Goal: Task Accomplishment & Management: Manage account settings

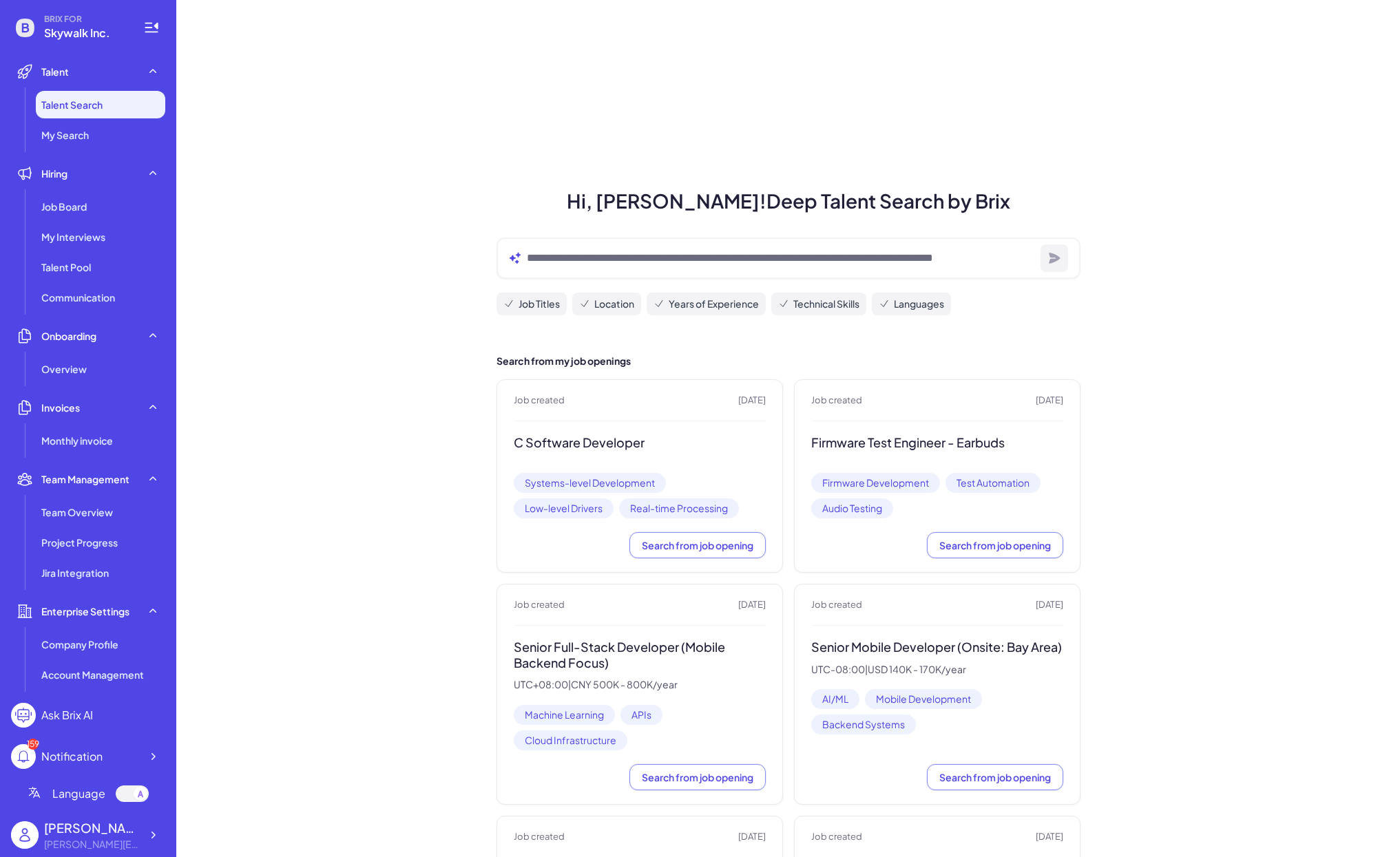
click at [548, 429] on div "Job created [DATE] C Software Developer Systems-level Development Low-level Dri…" at bounding box center [639, 476] width 286 height 194
click at [548, 445] on h3 "C Software Developer" at bounding box center [639, 443] width 252 height 16
click at [77, 218] on div "Job Board" at bounding box center [101, 206] width 130 height 27
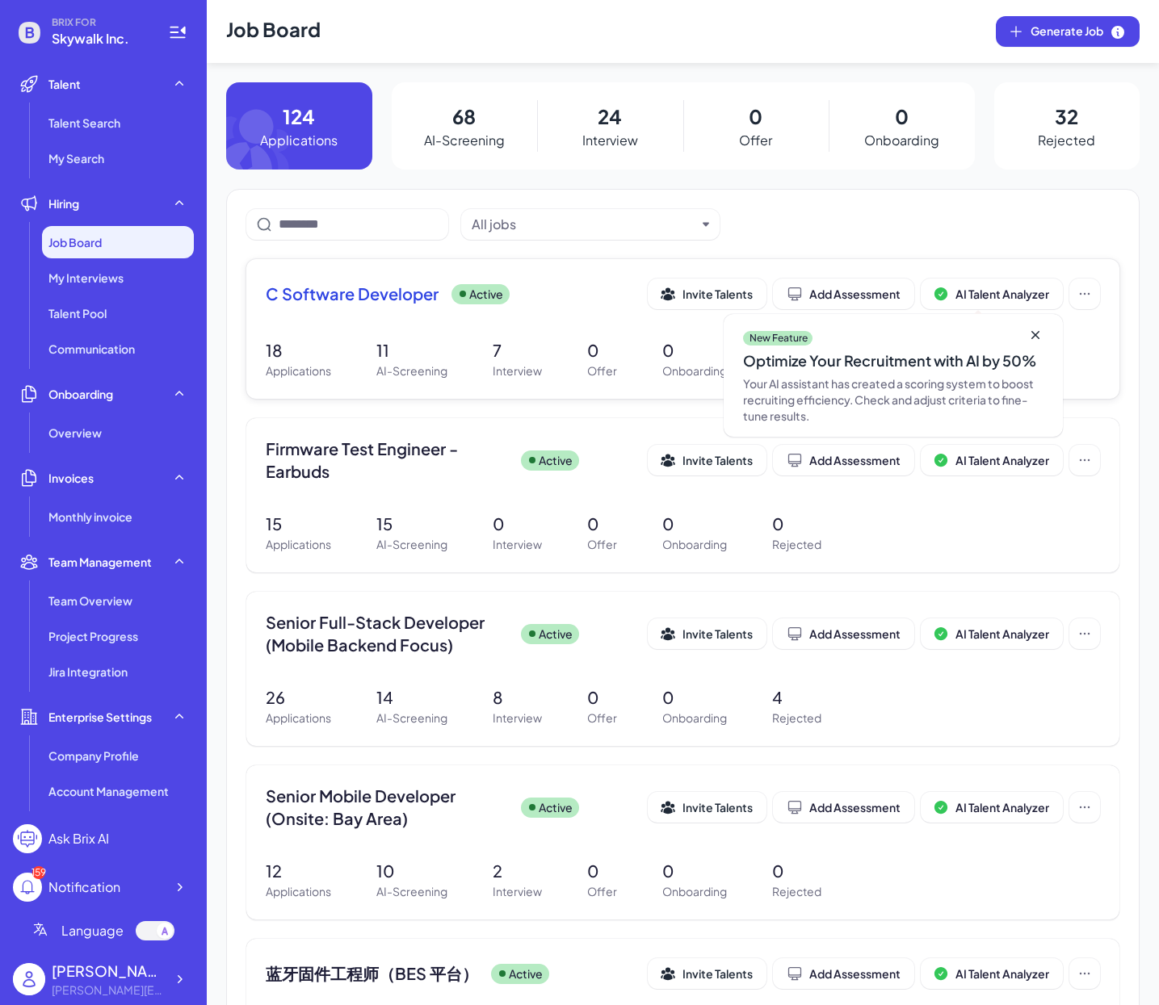
click at [296, 289] on span "C Software Developer" at bounding box center [352, 294] width 173 height 23
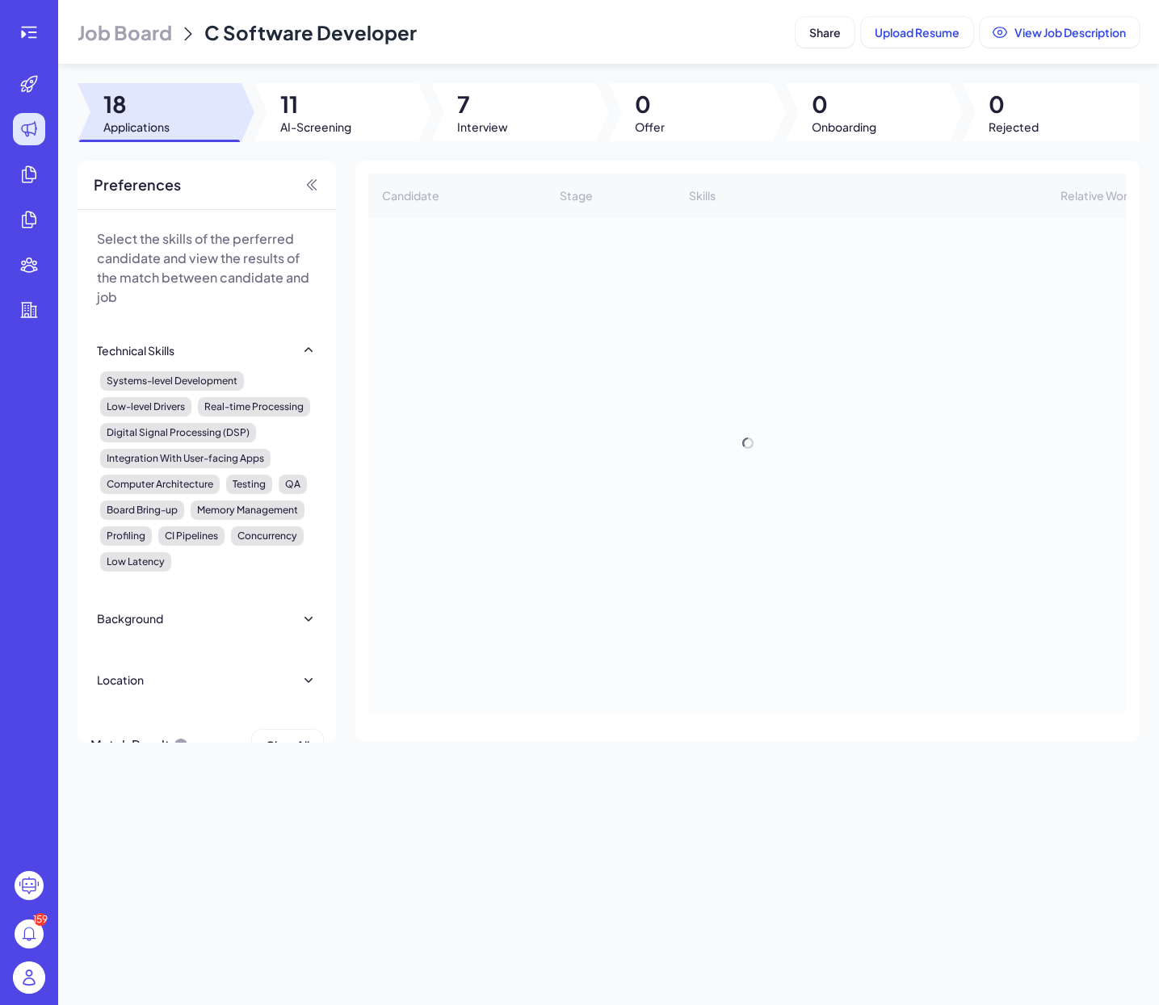
click at [470, 141] on div "Job Board C Software Developer Share Upload Resume View Job Description 18 Appl…" at bounding box center [608, 502] width 1101 height 1005
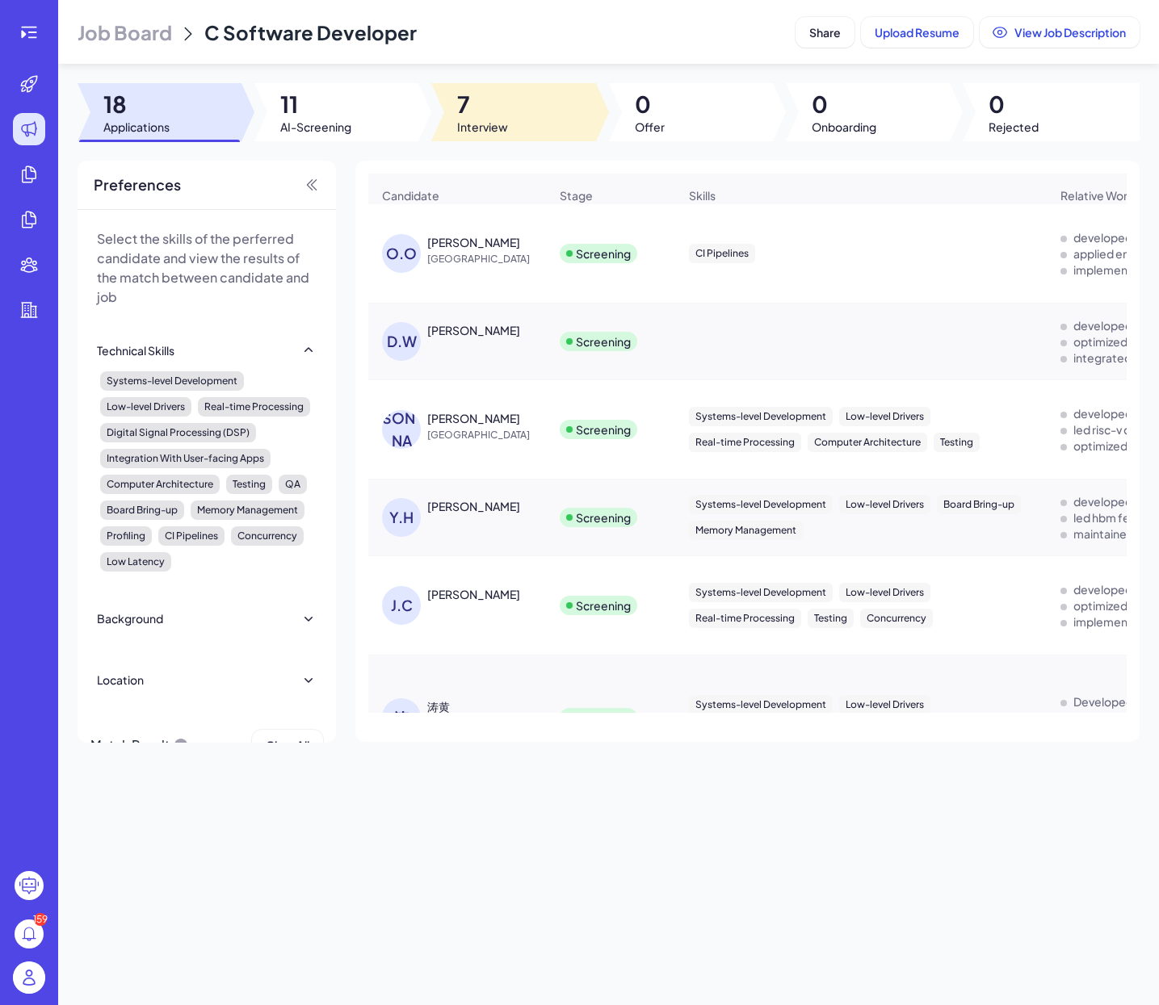
click at [508, 119] on div at bounding box center [513, 112] width 164 height 58
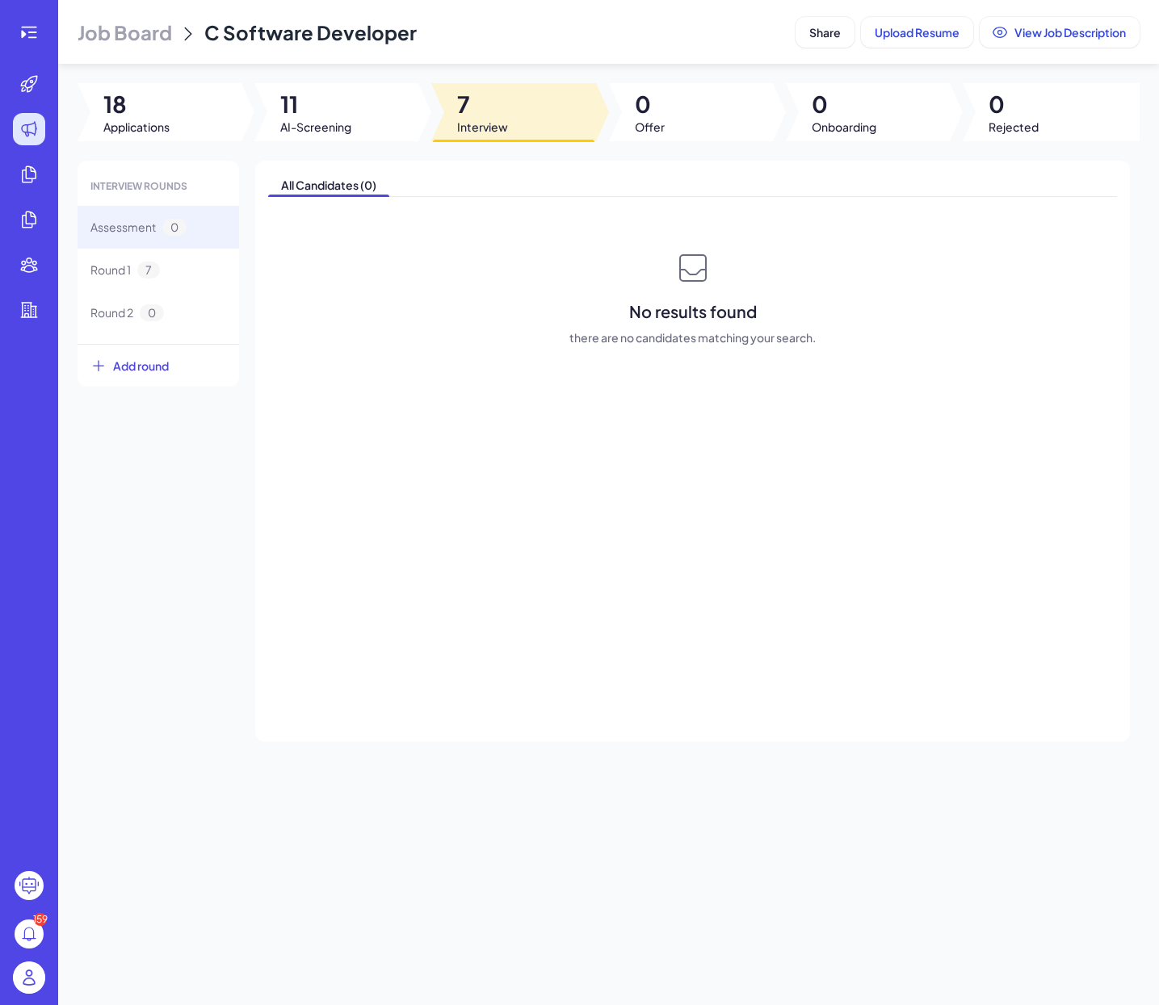
click at [304, 113] on span "11" at bounding box center [315, 104] width 71 height 29
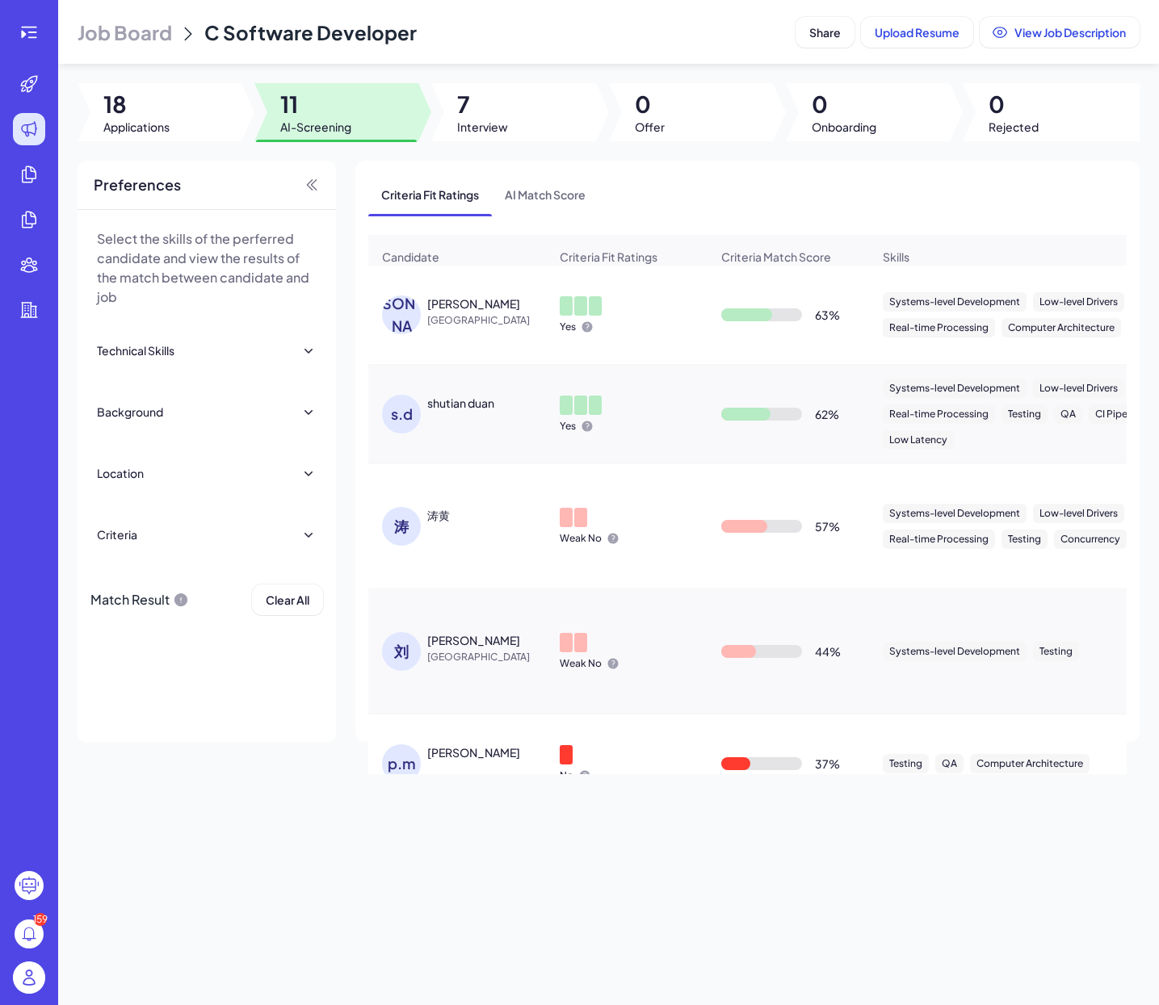
click at [480, 318] on span "[GEOGRAPHIC_DATA]" at bounding box center [487, 320] width 121 height 16
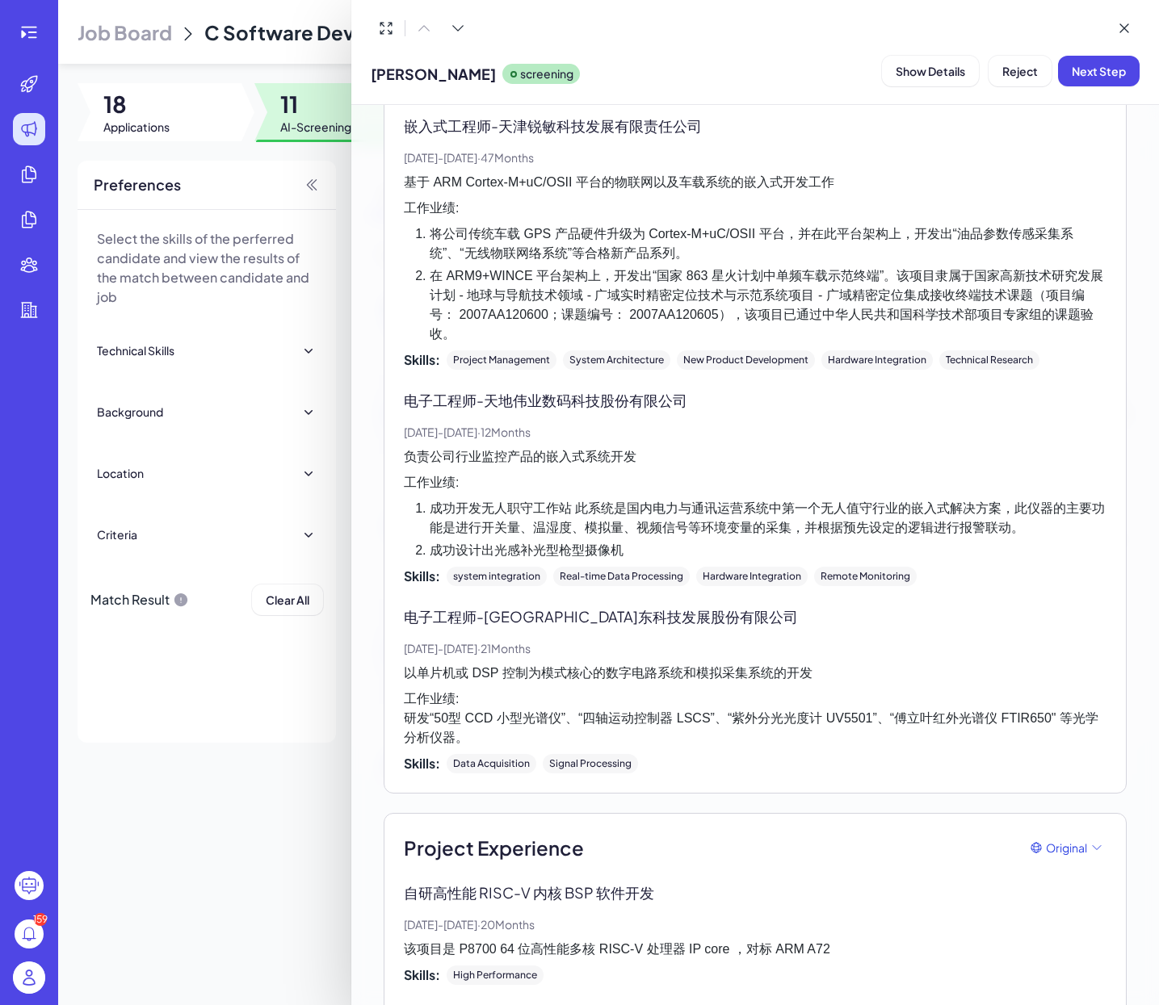
scroll to position [1437, 0]
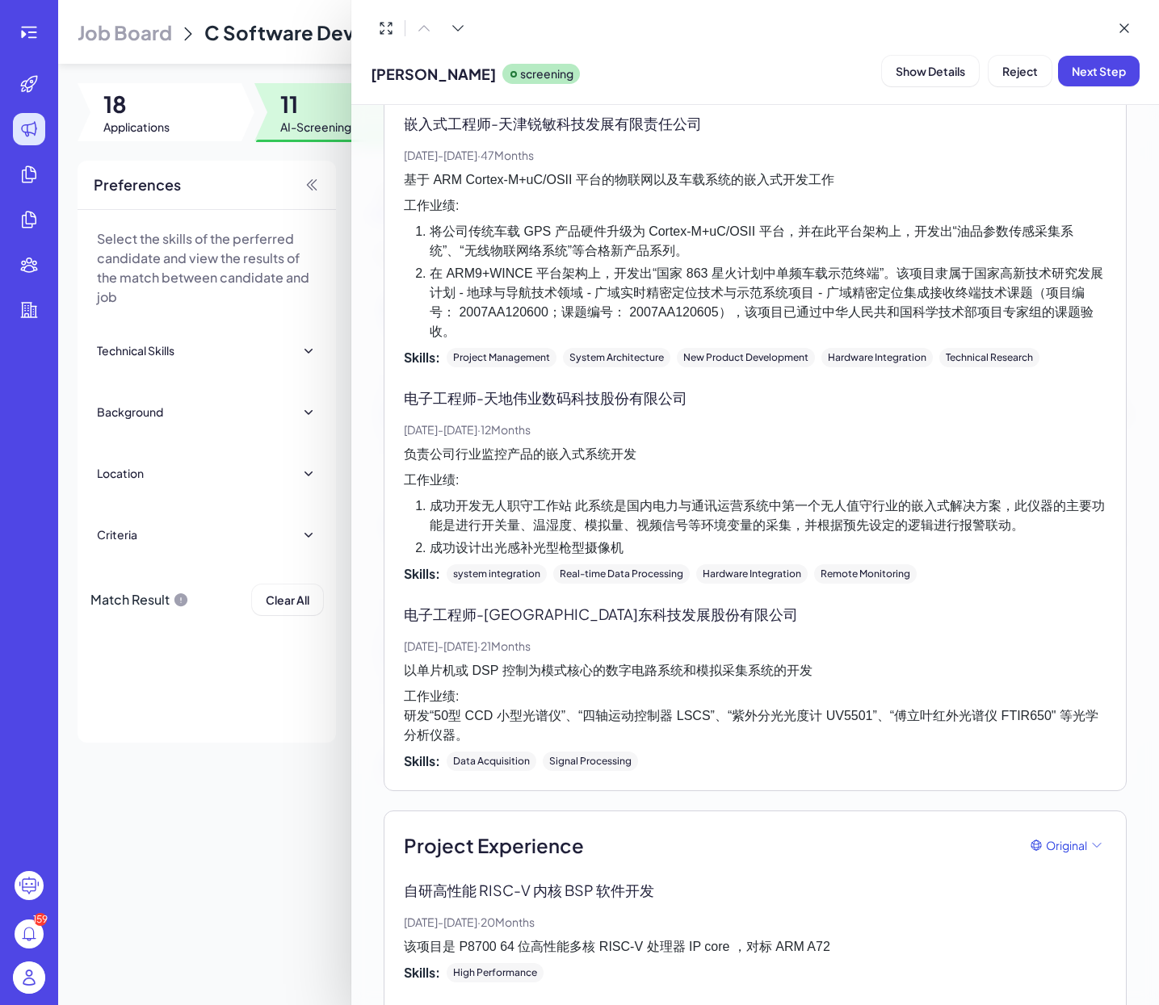
click at [238, 855] on div at bounding box center [579, 502] width 1159 height 1005
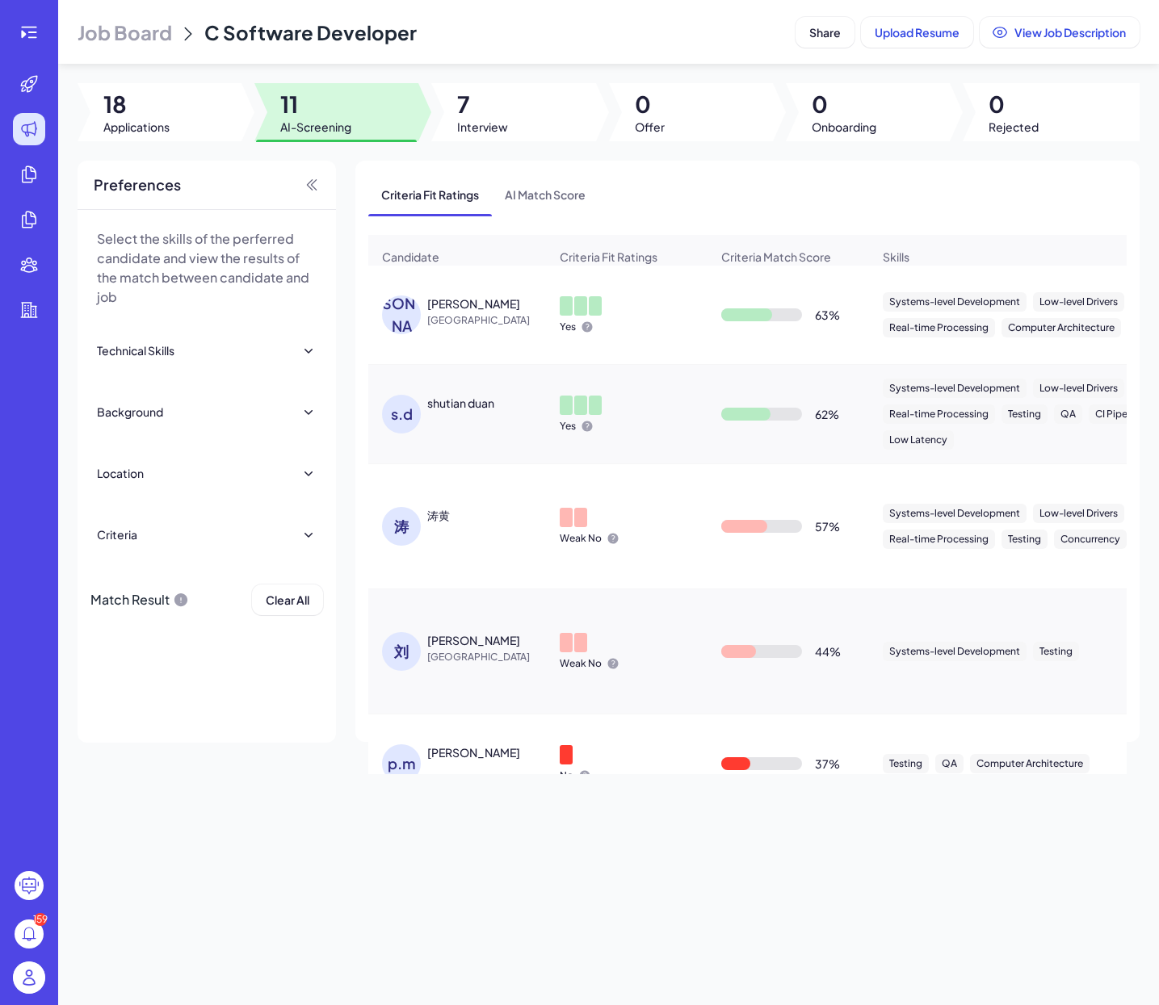
click at [470, 410] on div "shutian duan" at bounding box center [460, 403] width 67 height 16
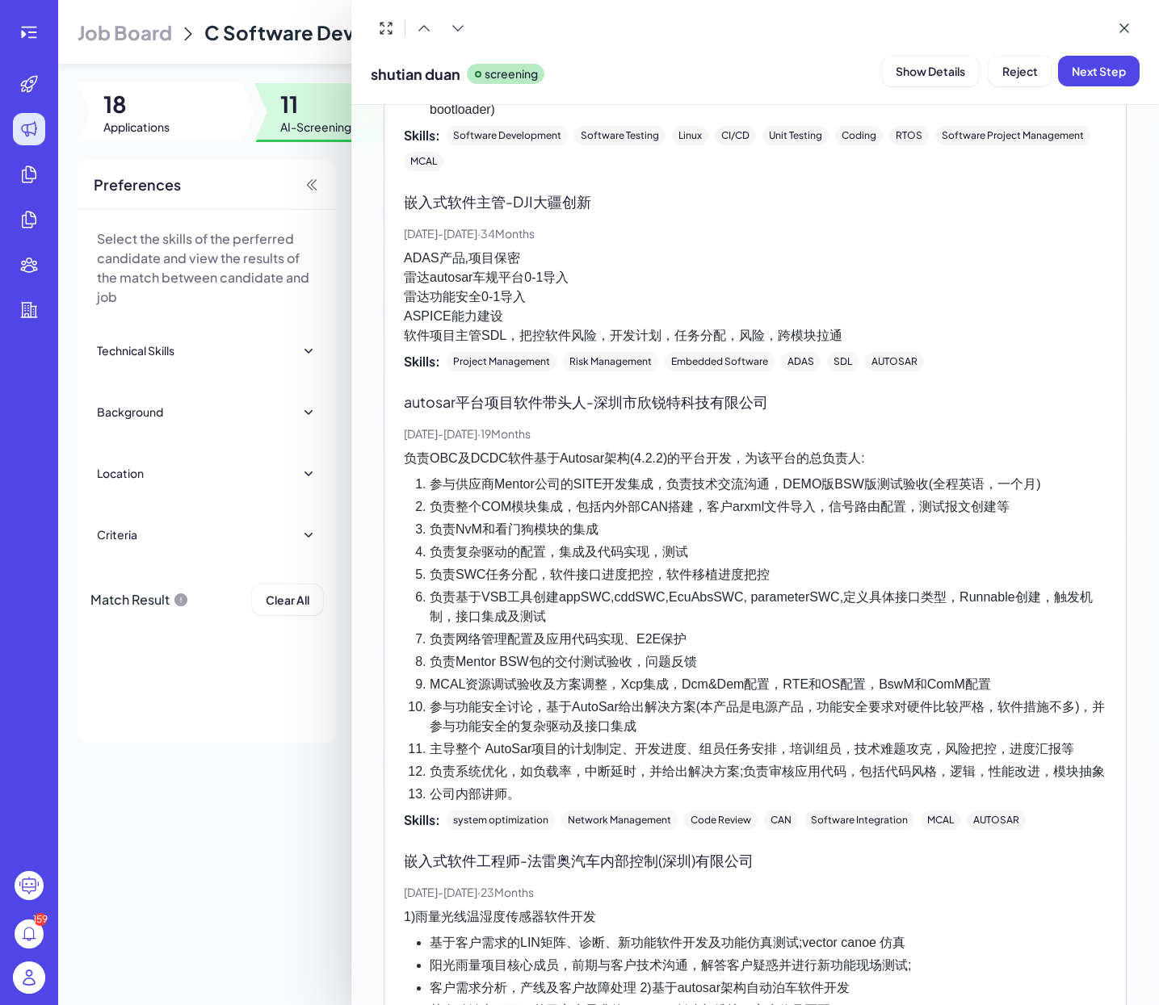
scroll to position [851, 0]
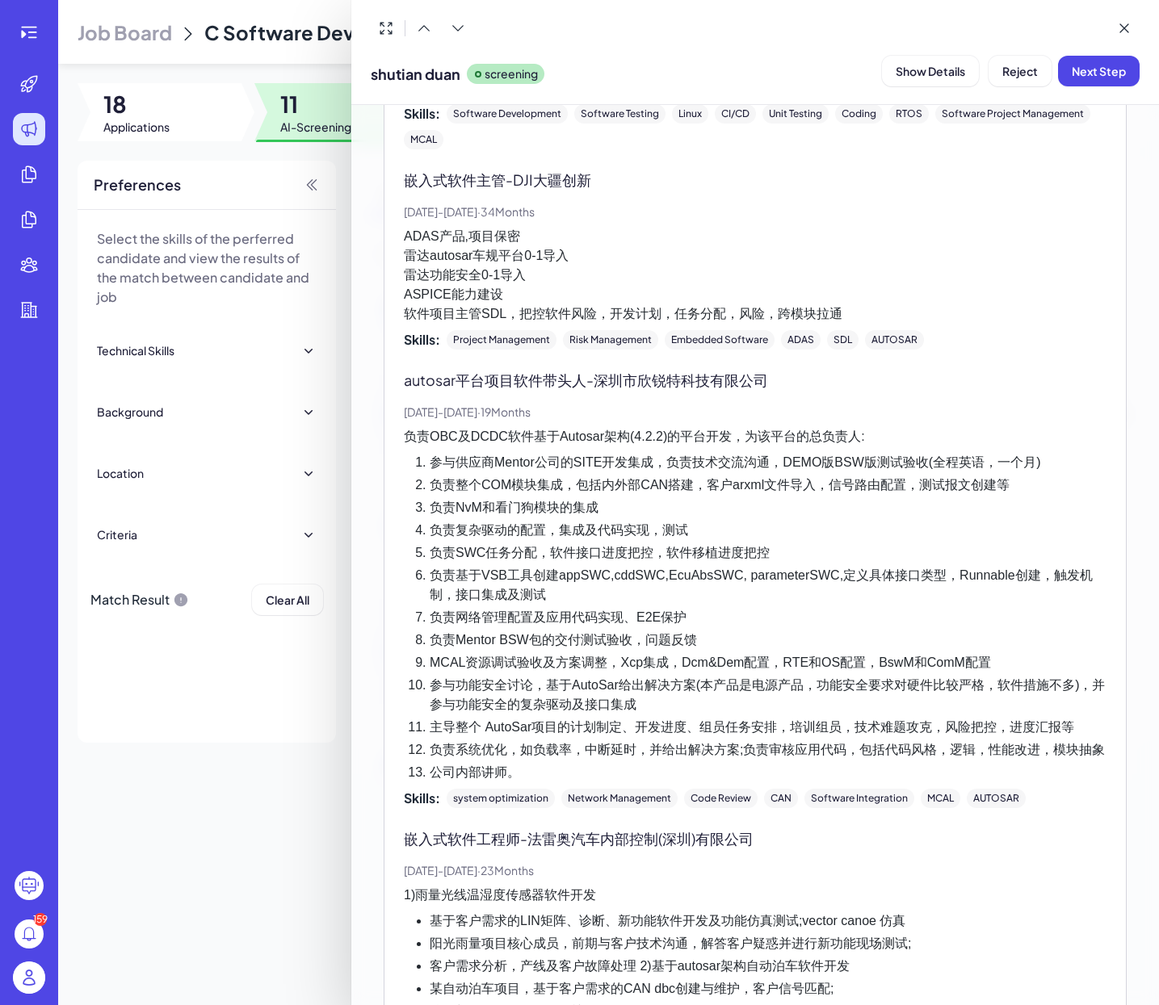
click at [287, 929] on div at bounding box center [579, 502] width 1159 height 1005
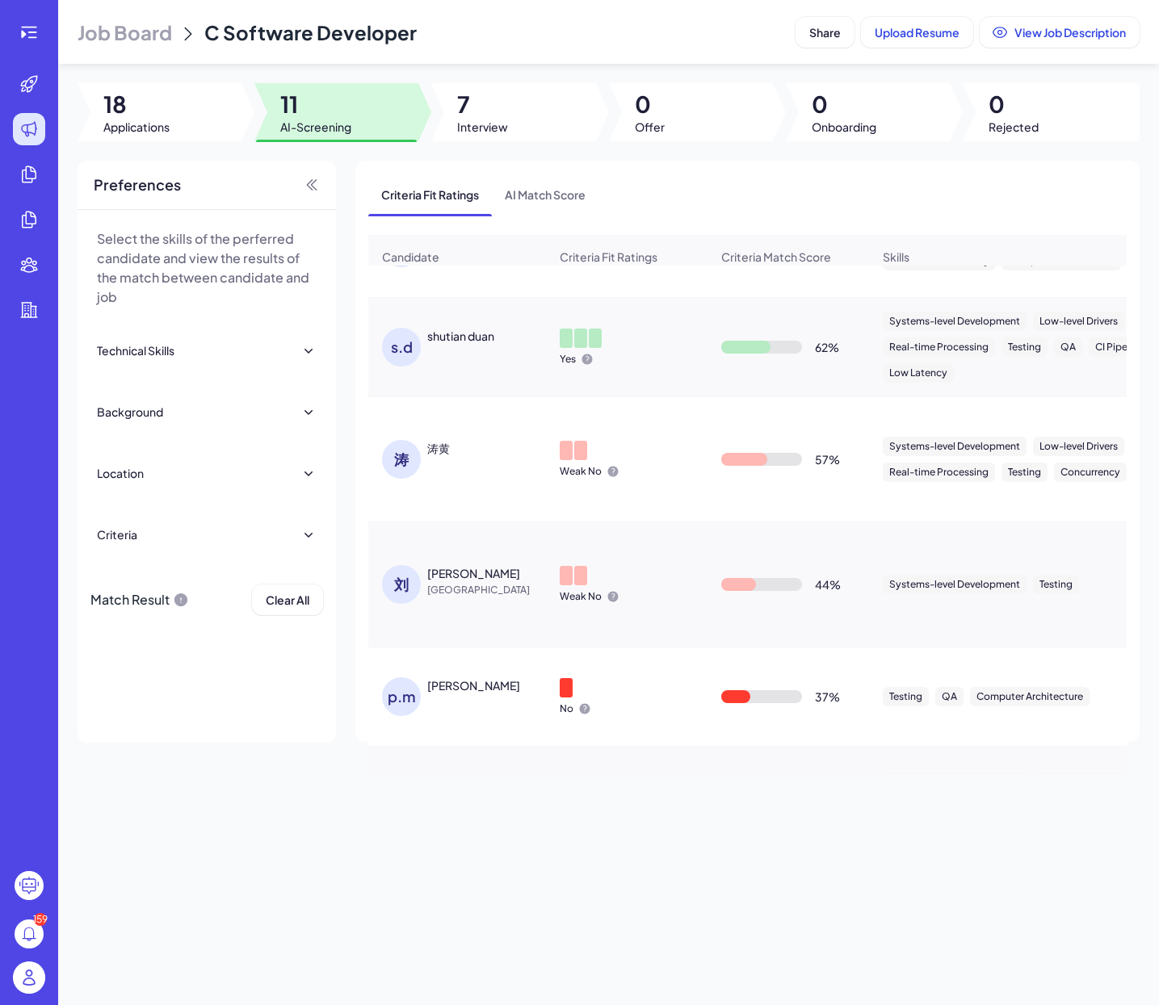
scroll to position [68, 0]
click at [426, 481] on div "涛 涛黄" at bounding box center [457, 458] width 176 height 65
click at [404, 462] on div "涛" at bounding box center [401, 458] width 39 height 39
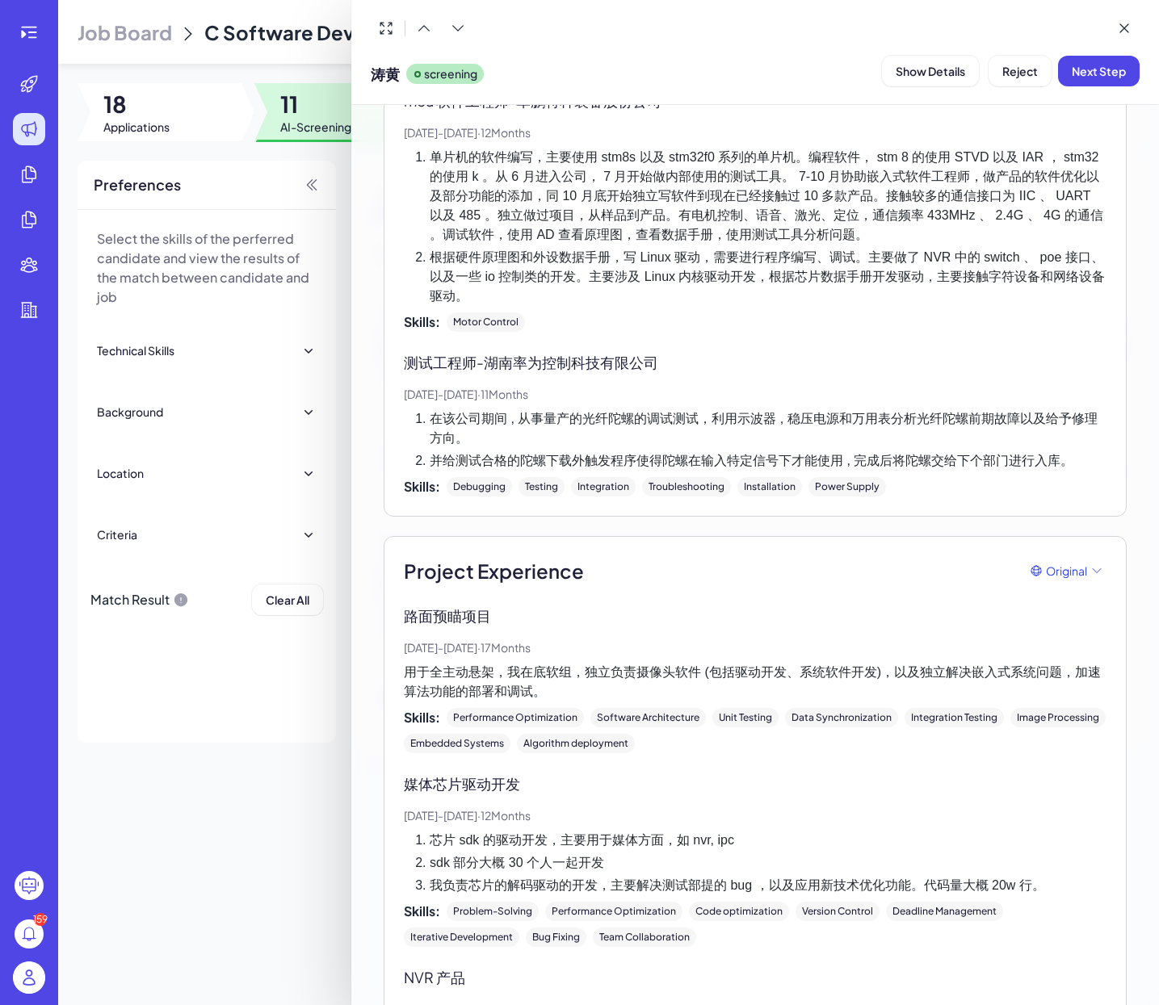
scroll to position [1183, 0]
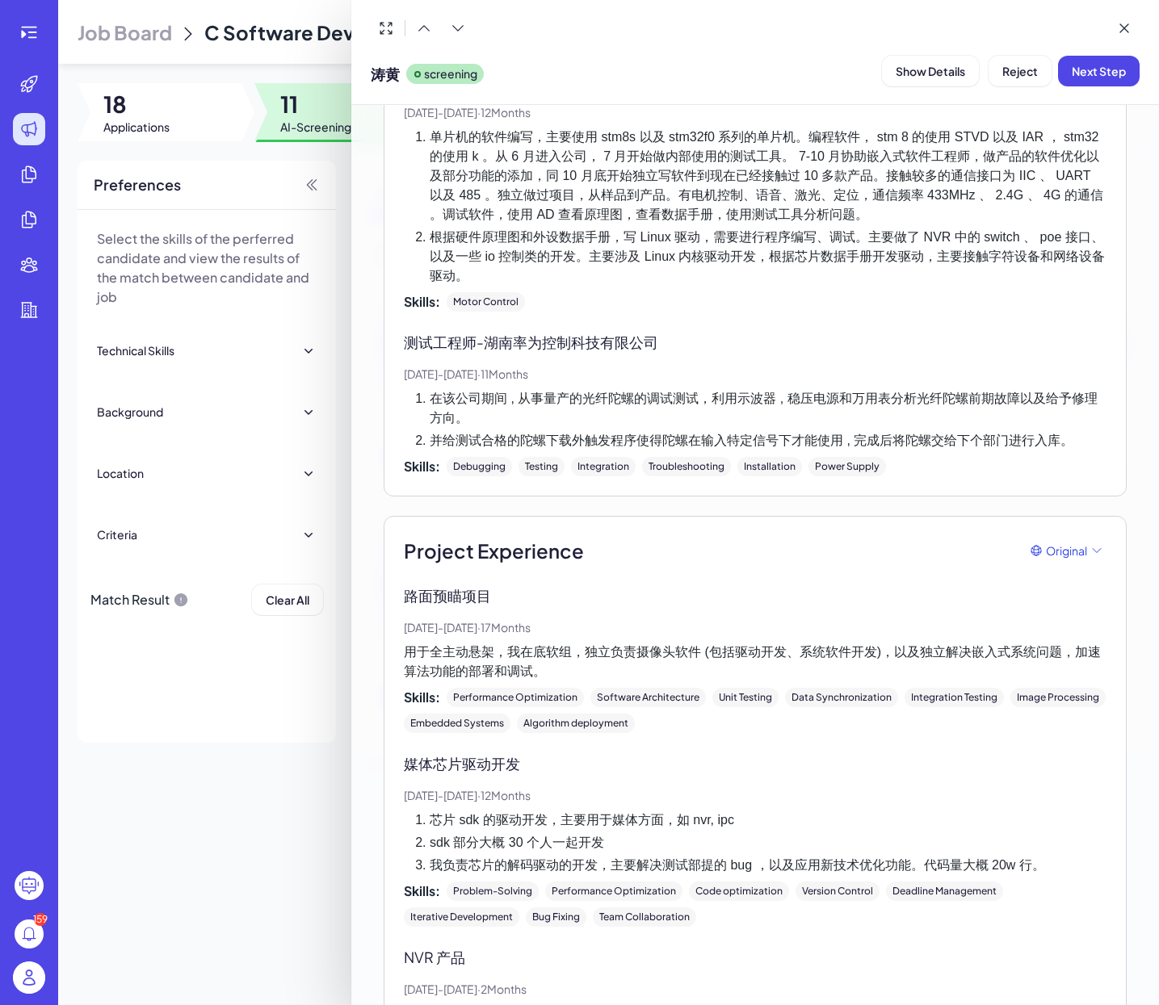
click at [283, 840] on div at bounding box center [579, 502] width 1159 height 1005
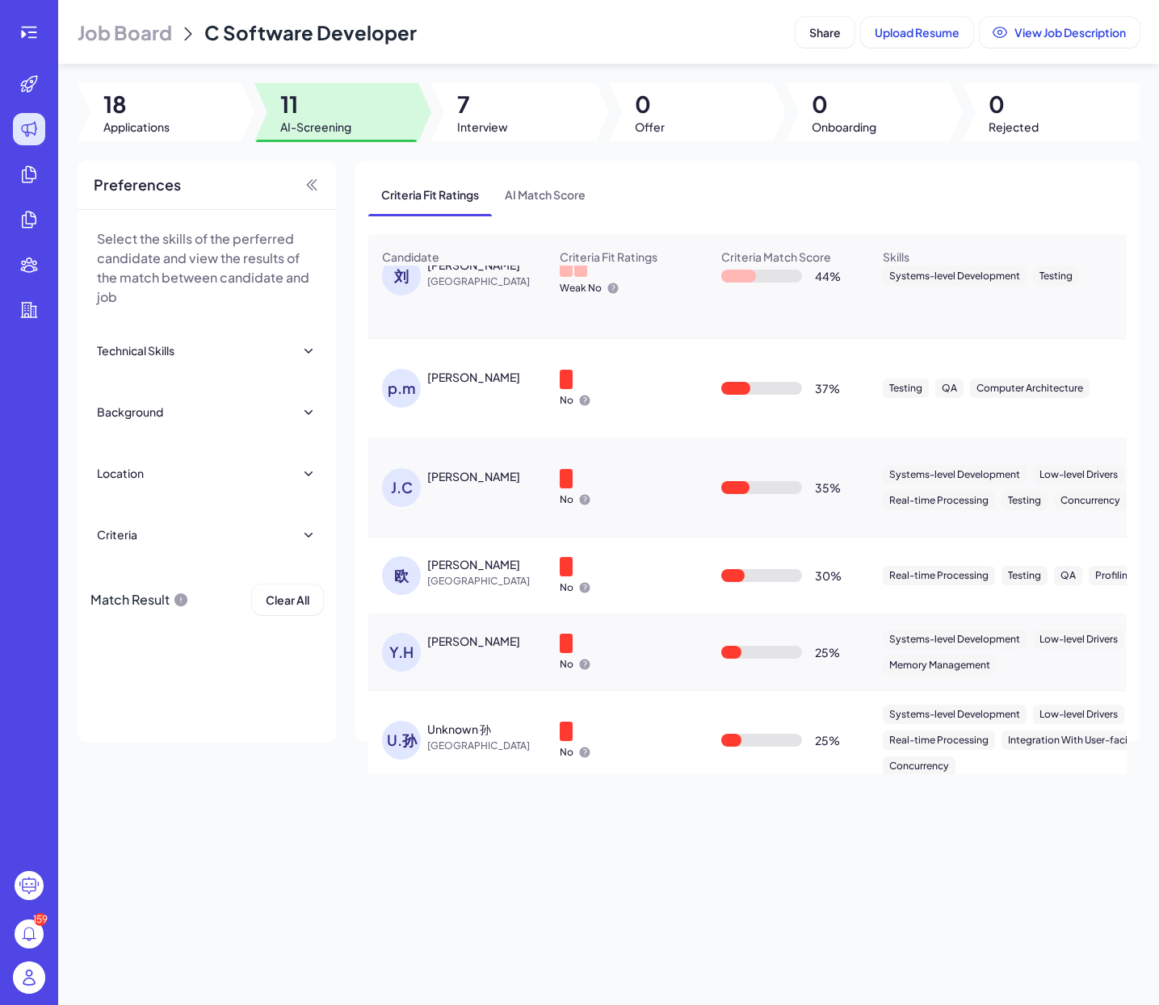
scroll to position [382, 0]
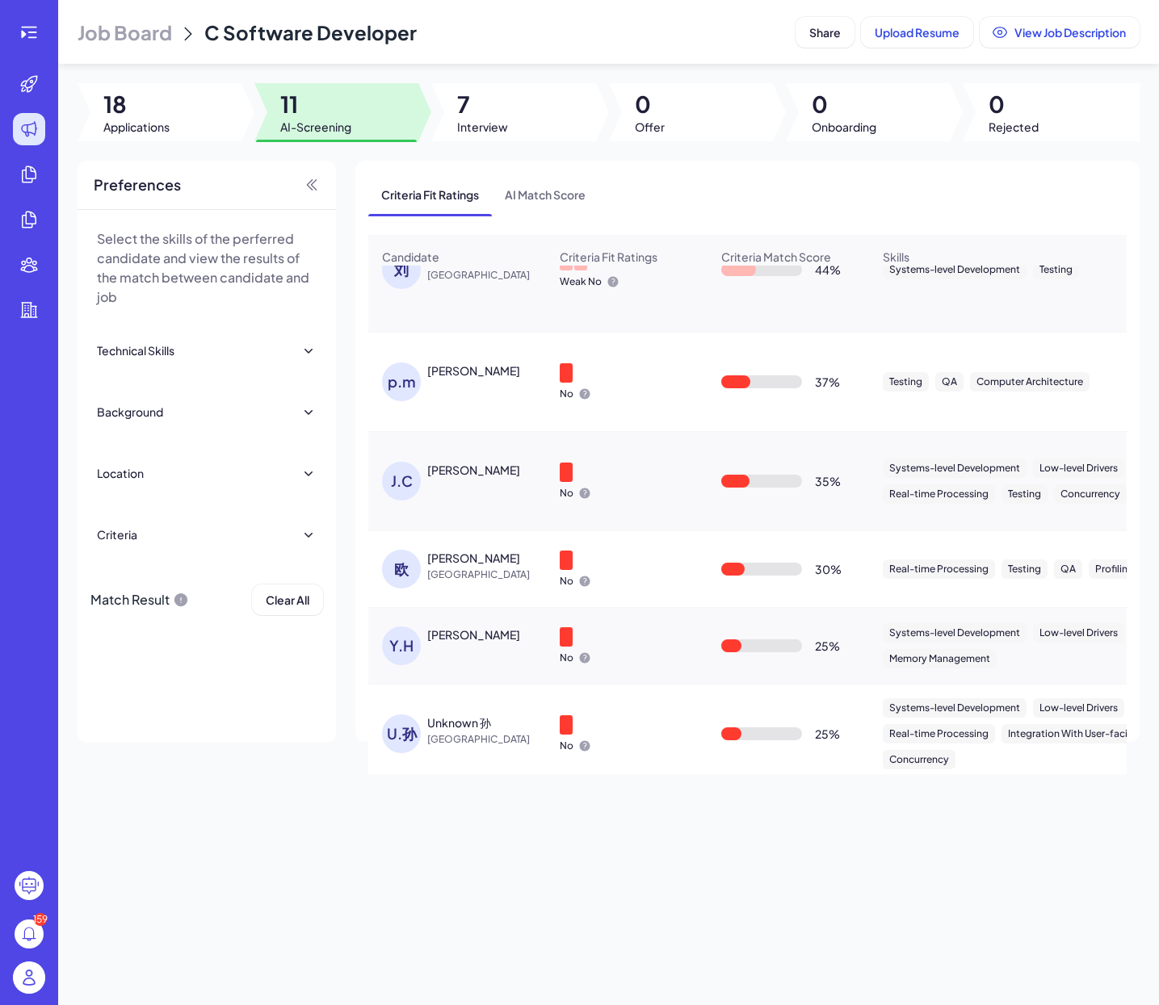
click at [415, 493] on div "J.C" at bounding box center [401, 481] width 39 height 39
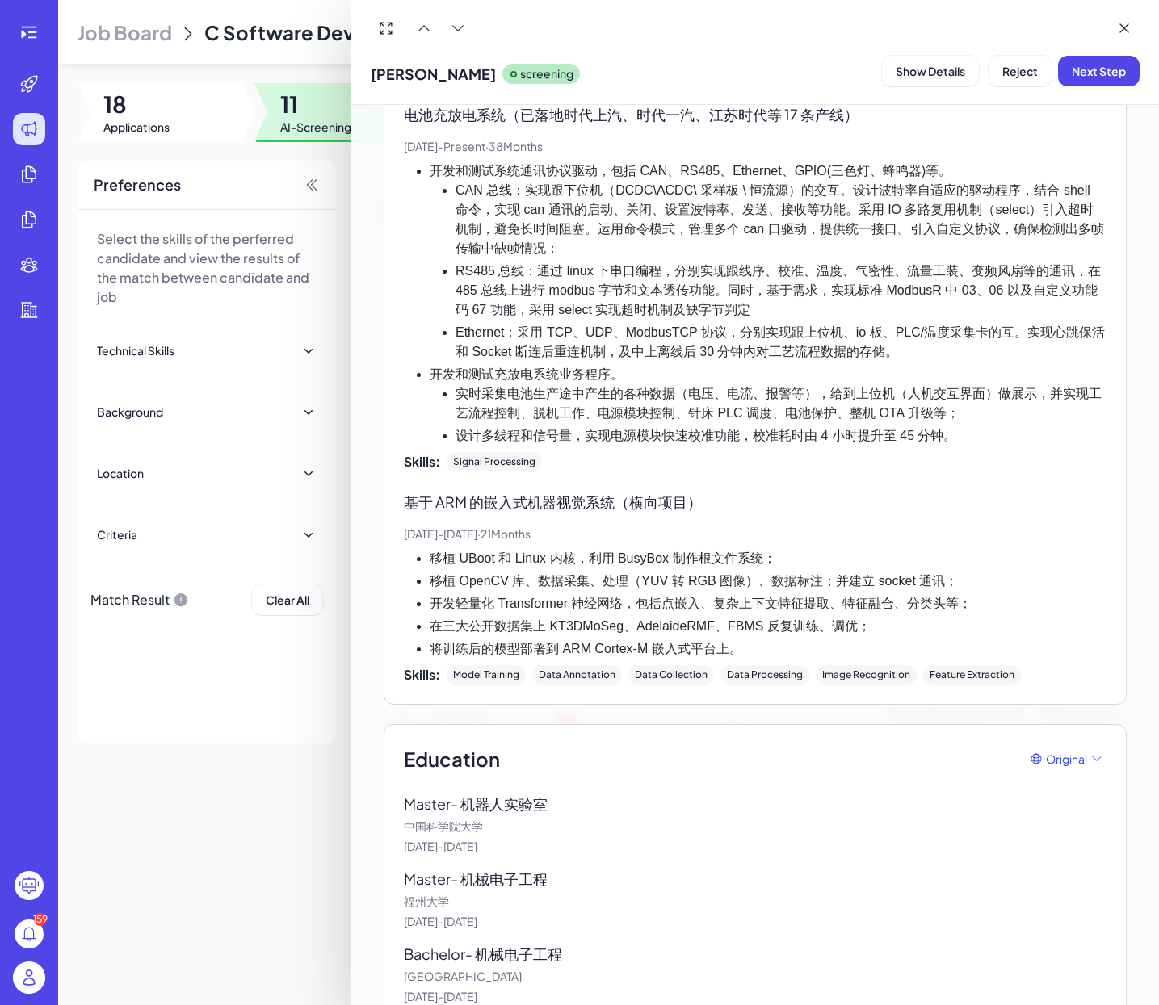
scroll to position [848, 0]
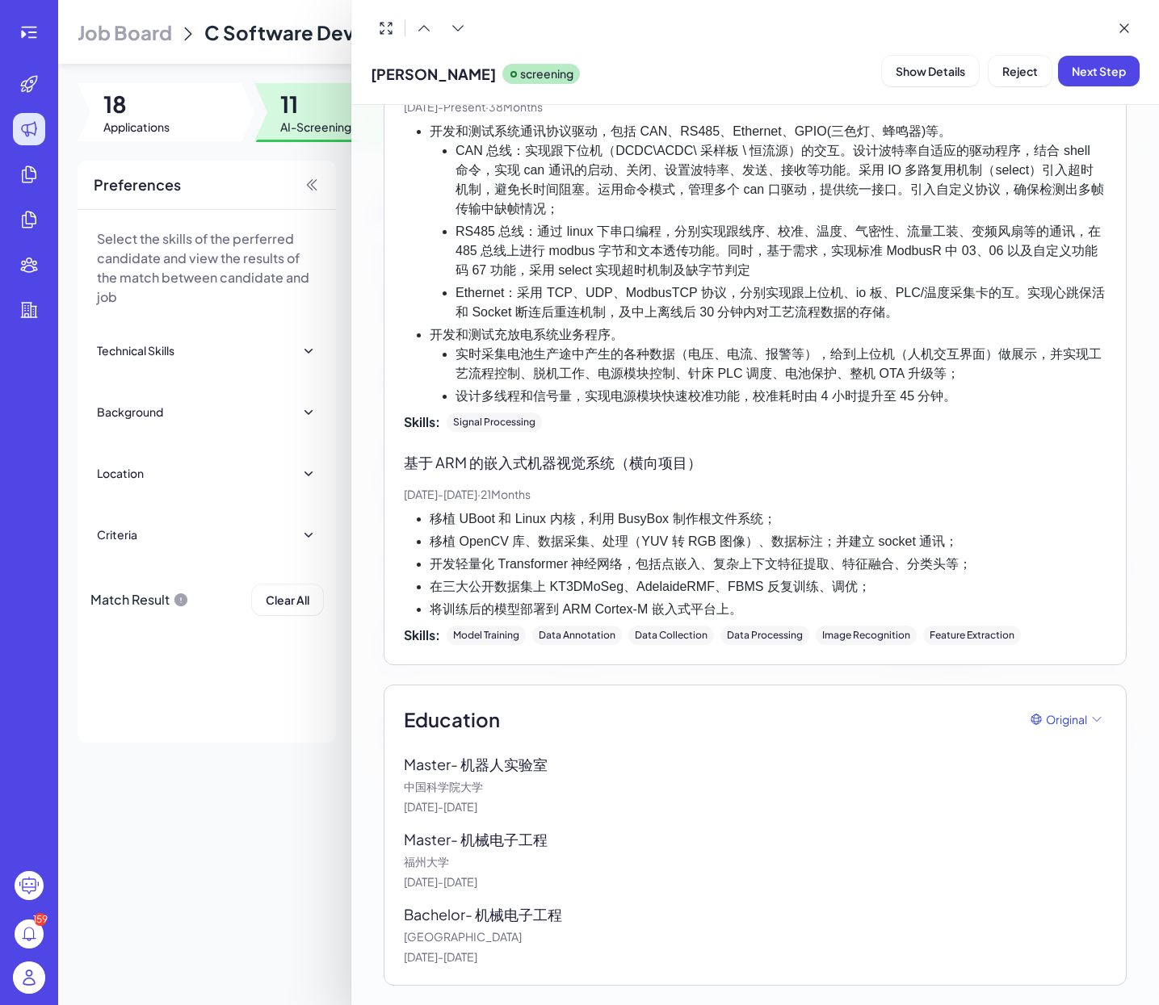
click at [245, 802] on div at bounding box center [579, 502] width 1159 height 1005
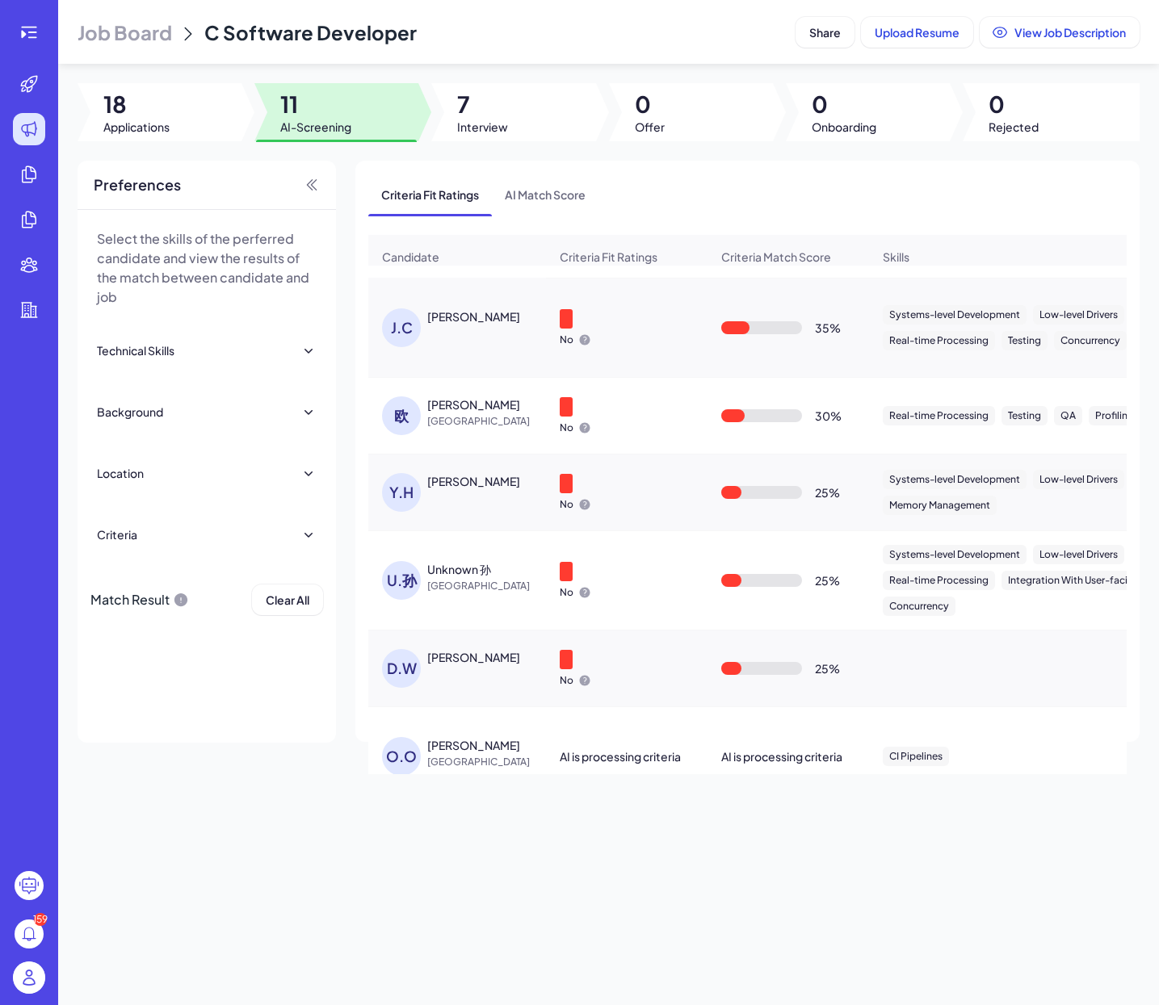
scroll to position [568, 0]
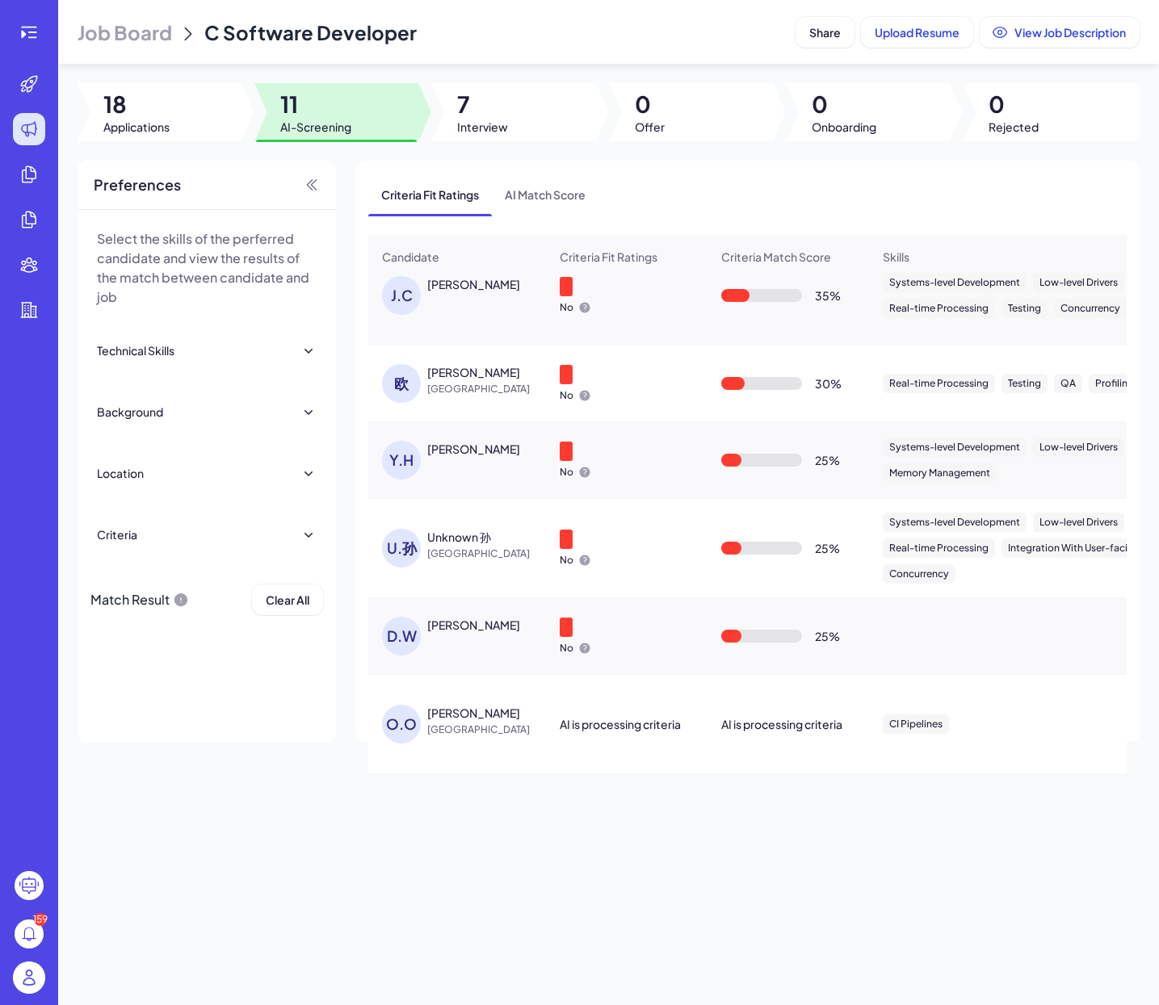
click at [402, 634] on div "D.W" at bounding box center [401, 636] width 39 height 39
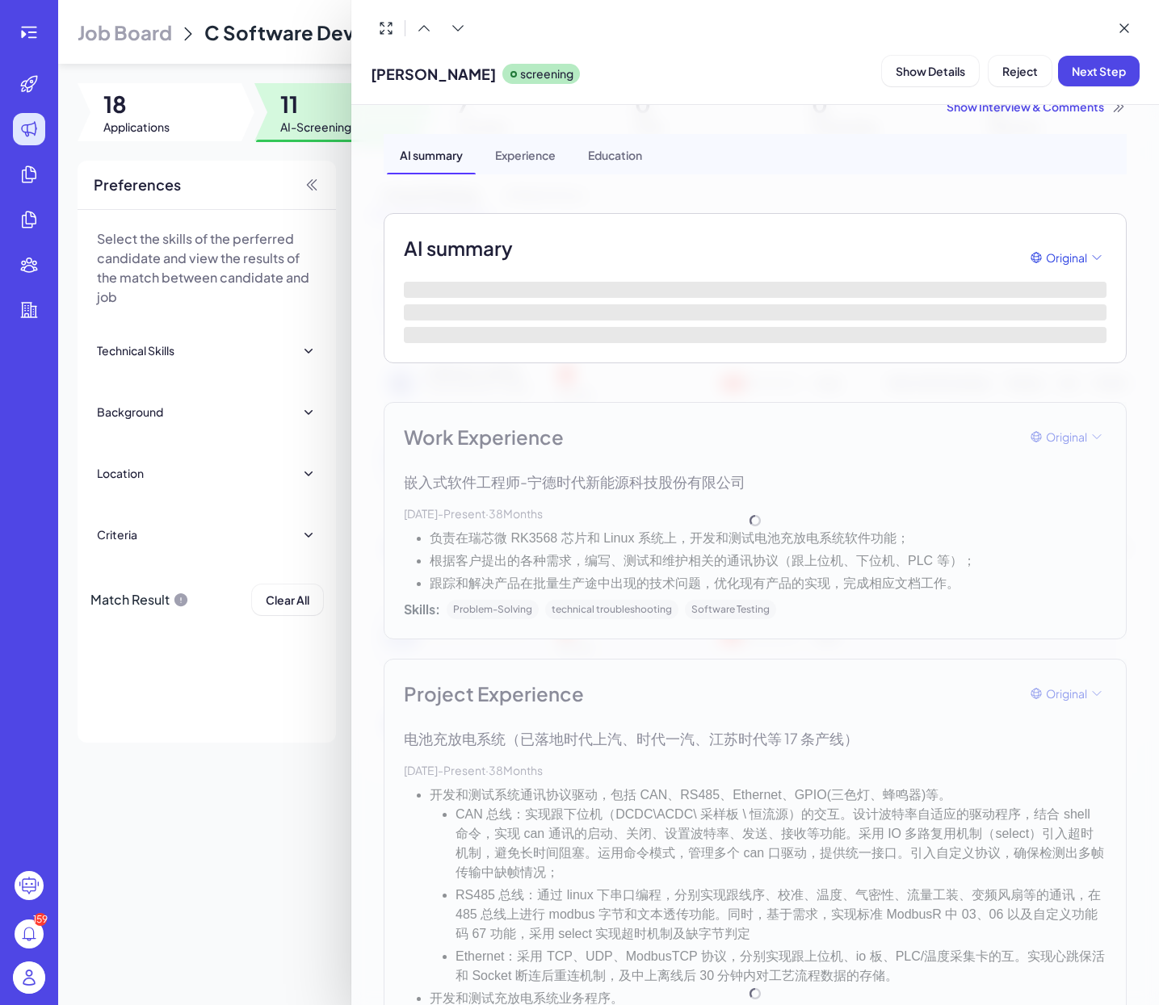
scroll to position [0, 0]
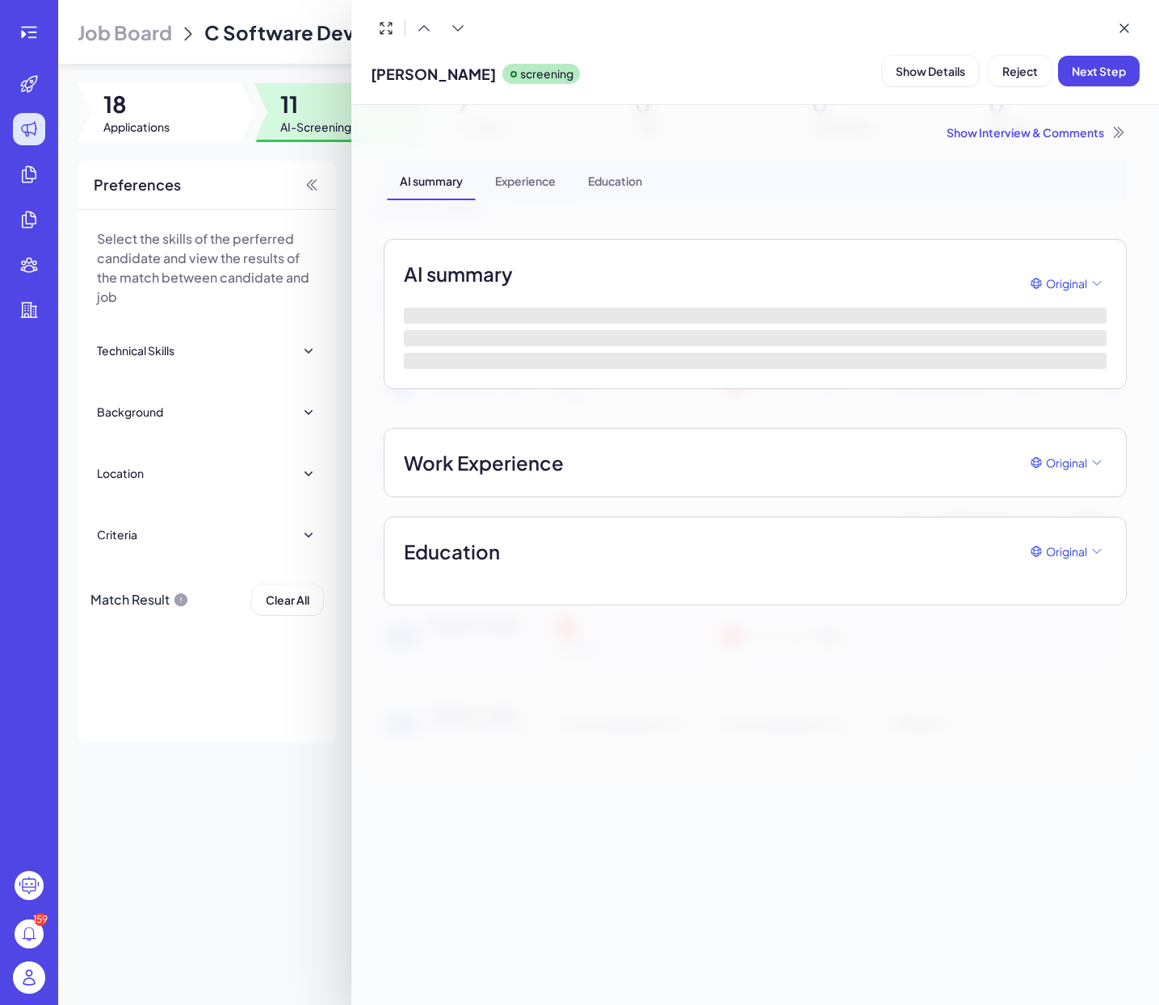
click at [305, 801] on div at bounding box center [579, 502] width 1159 height 1005
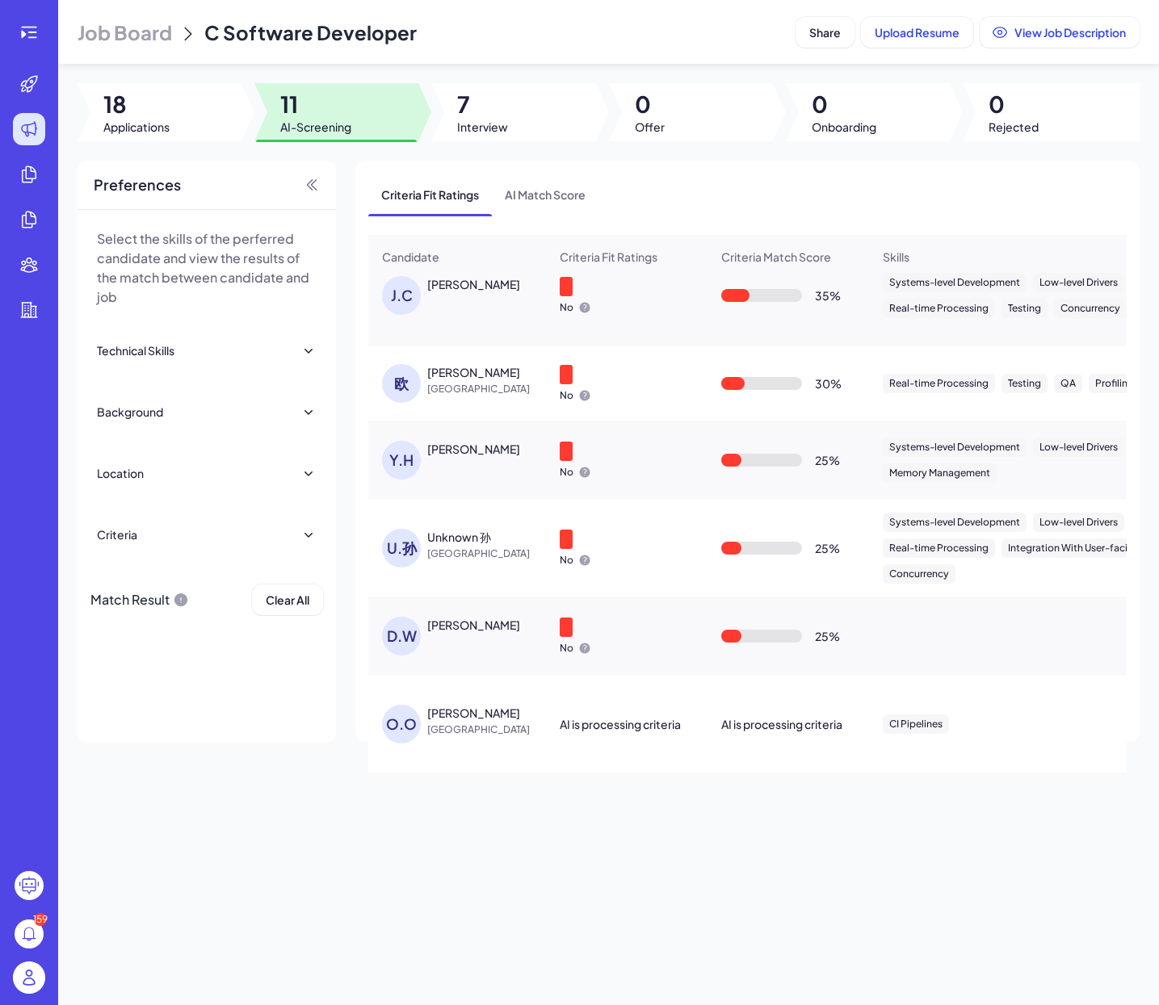
click at [396, 718] on div "O.O" at bounding box center [401, 724] width 39 height 39
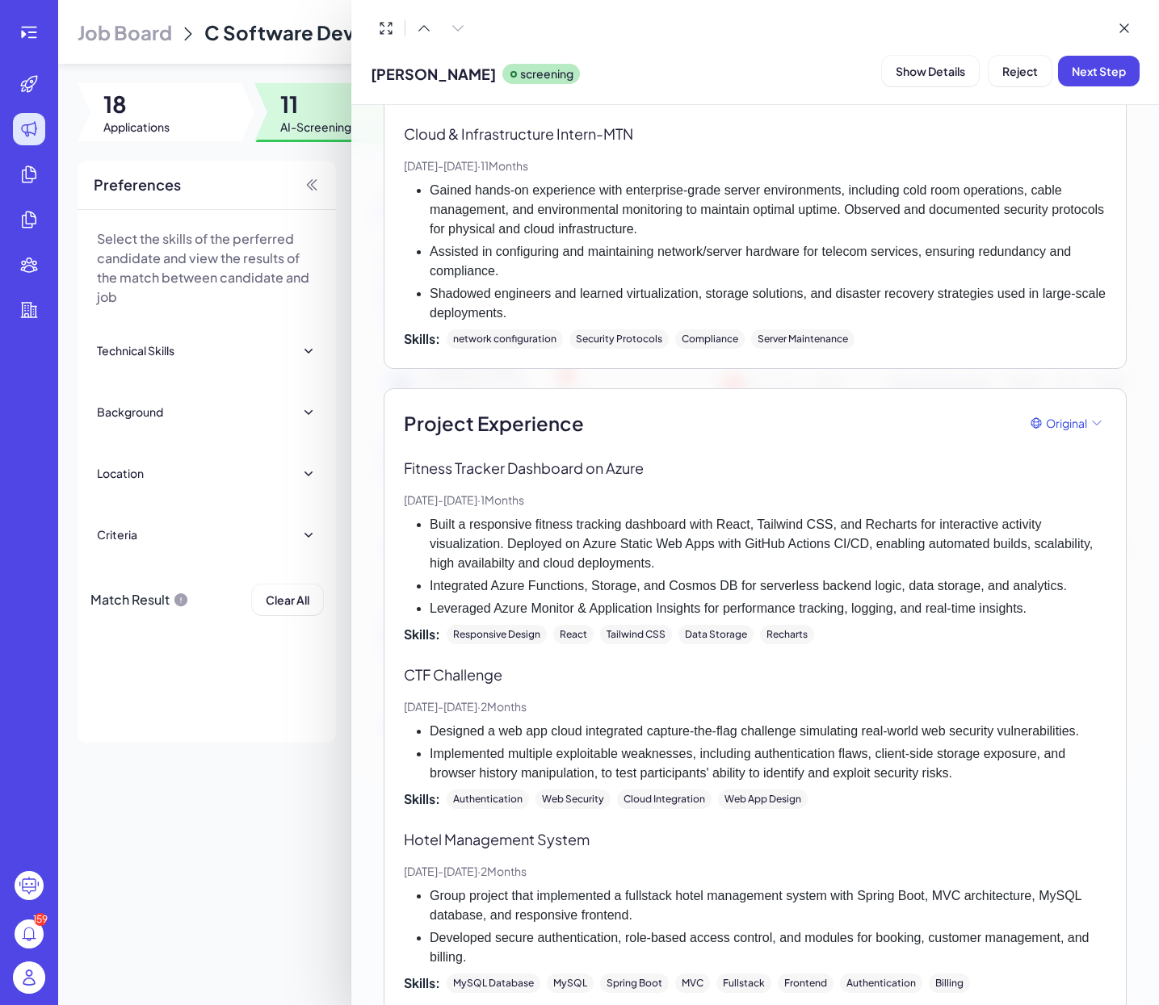
scroll to position [1001, 0]
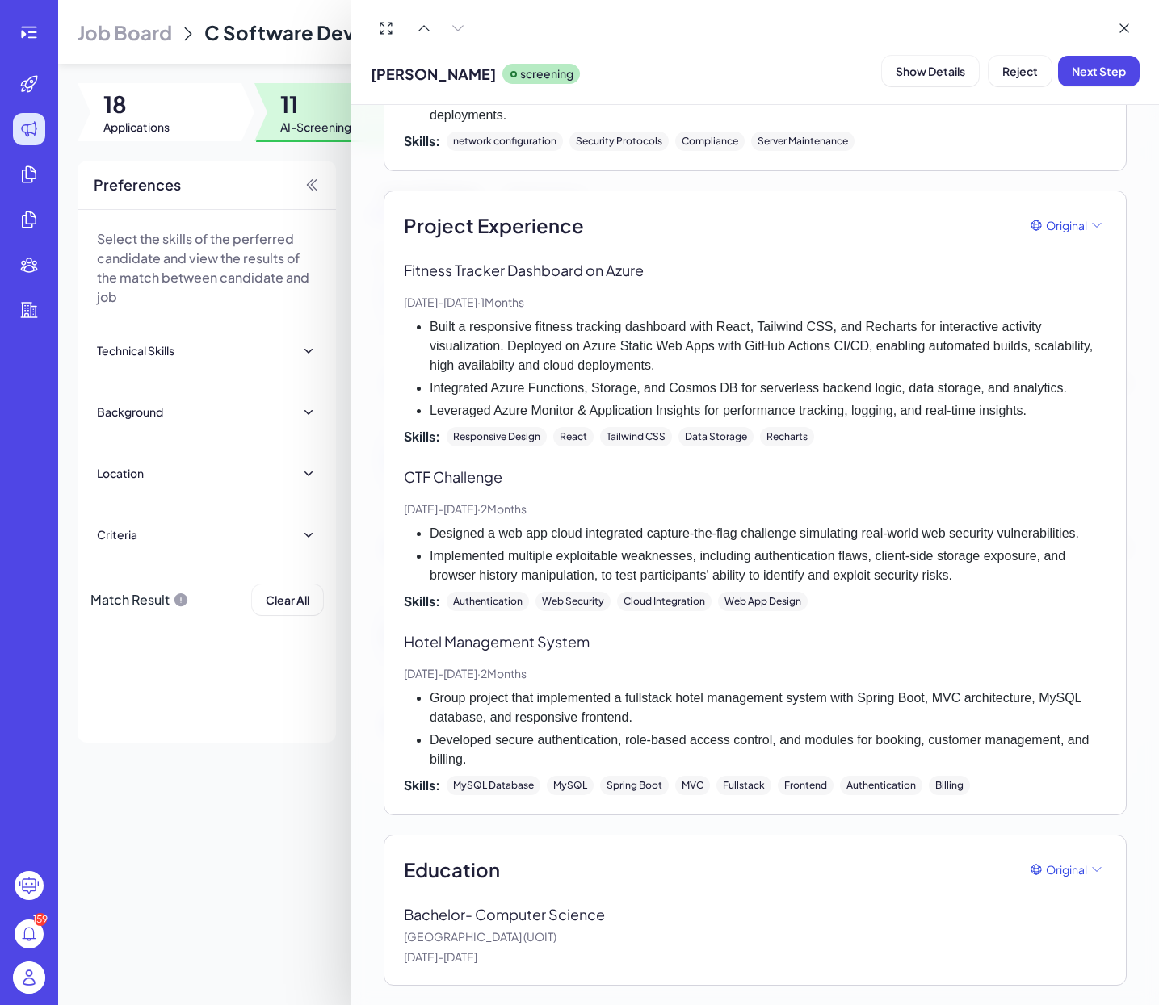
click at [249, 834] on div at bounding box center [579, 502] width 1159 height 1005
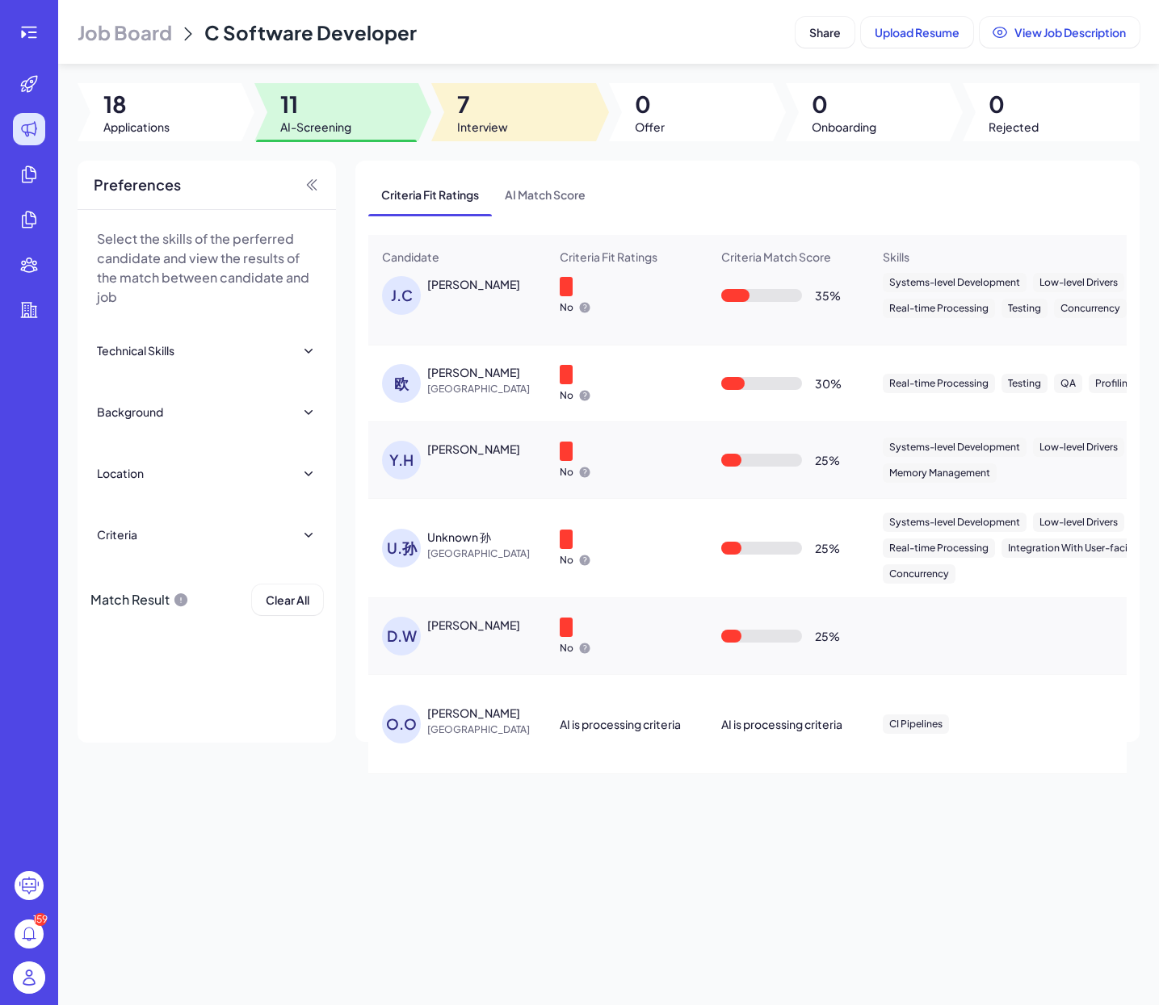
click at [461, 124] on span "Interview" at bounding box center [482, 127] width 51 height 16
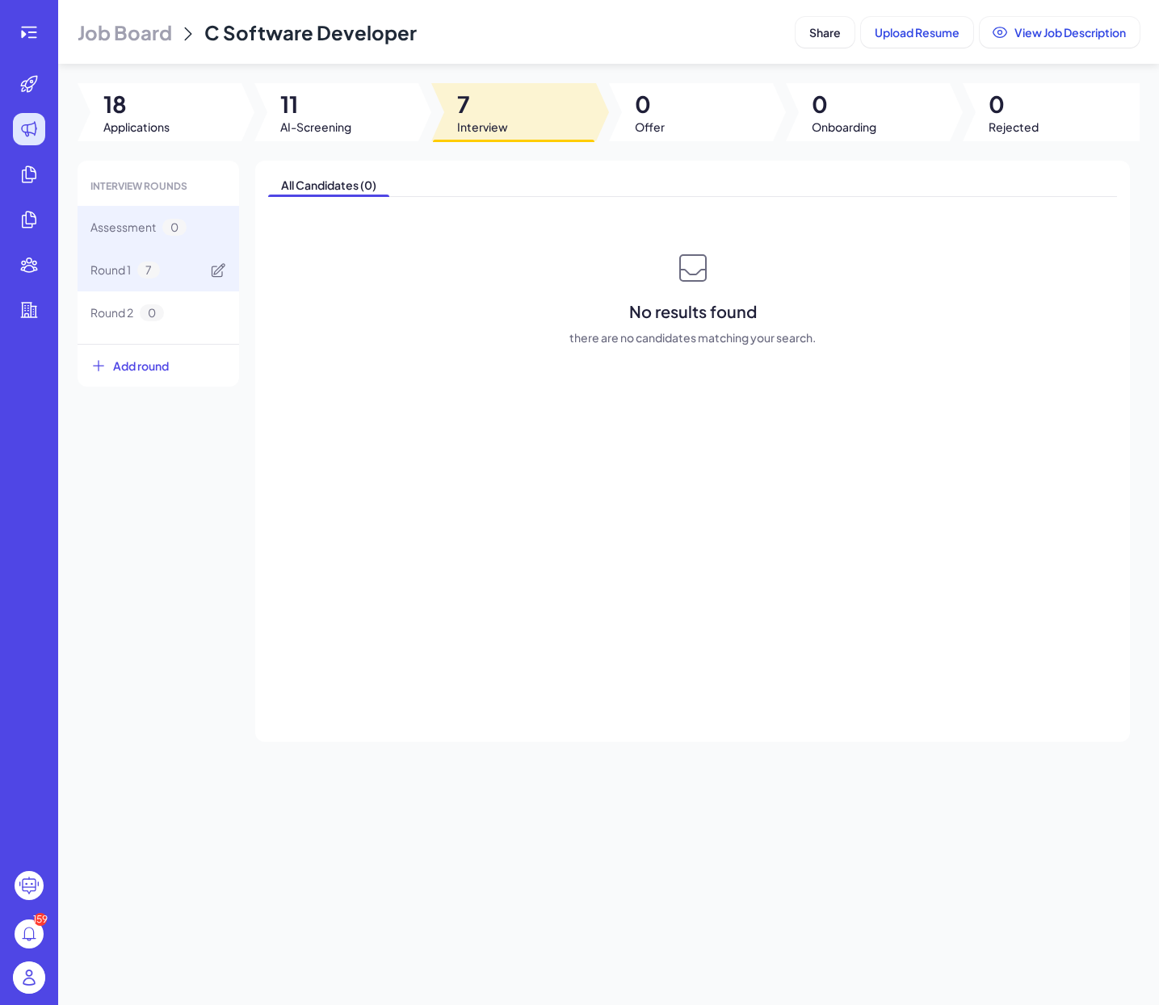
click at [142, 275] on span "7" at bounding box center [148, 270] width 23 height 17
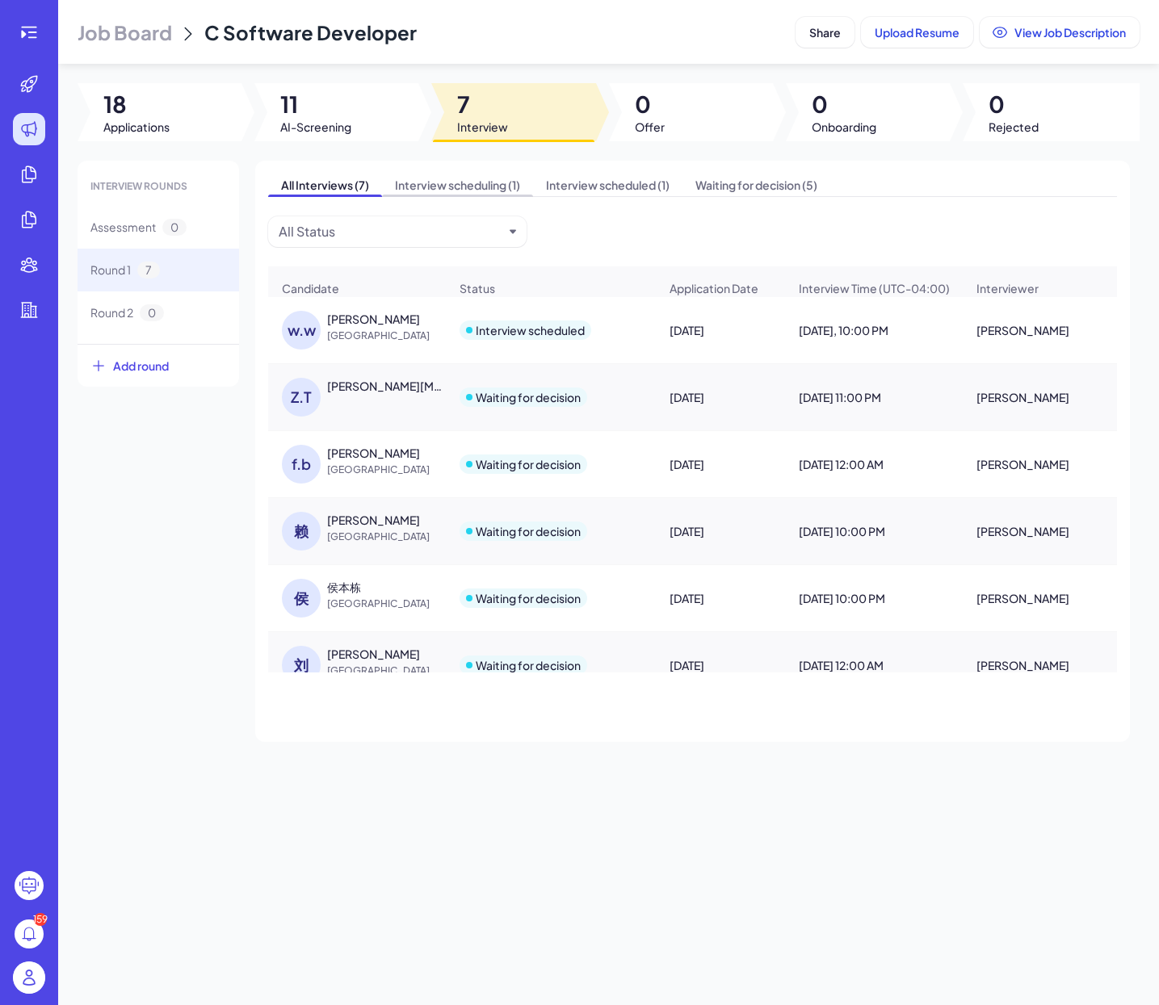
click at [420, 188] on span "Interview scheduling (1)" at bounding box center [457, 185] width 151 height 23
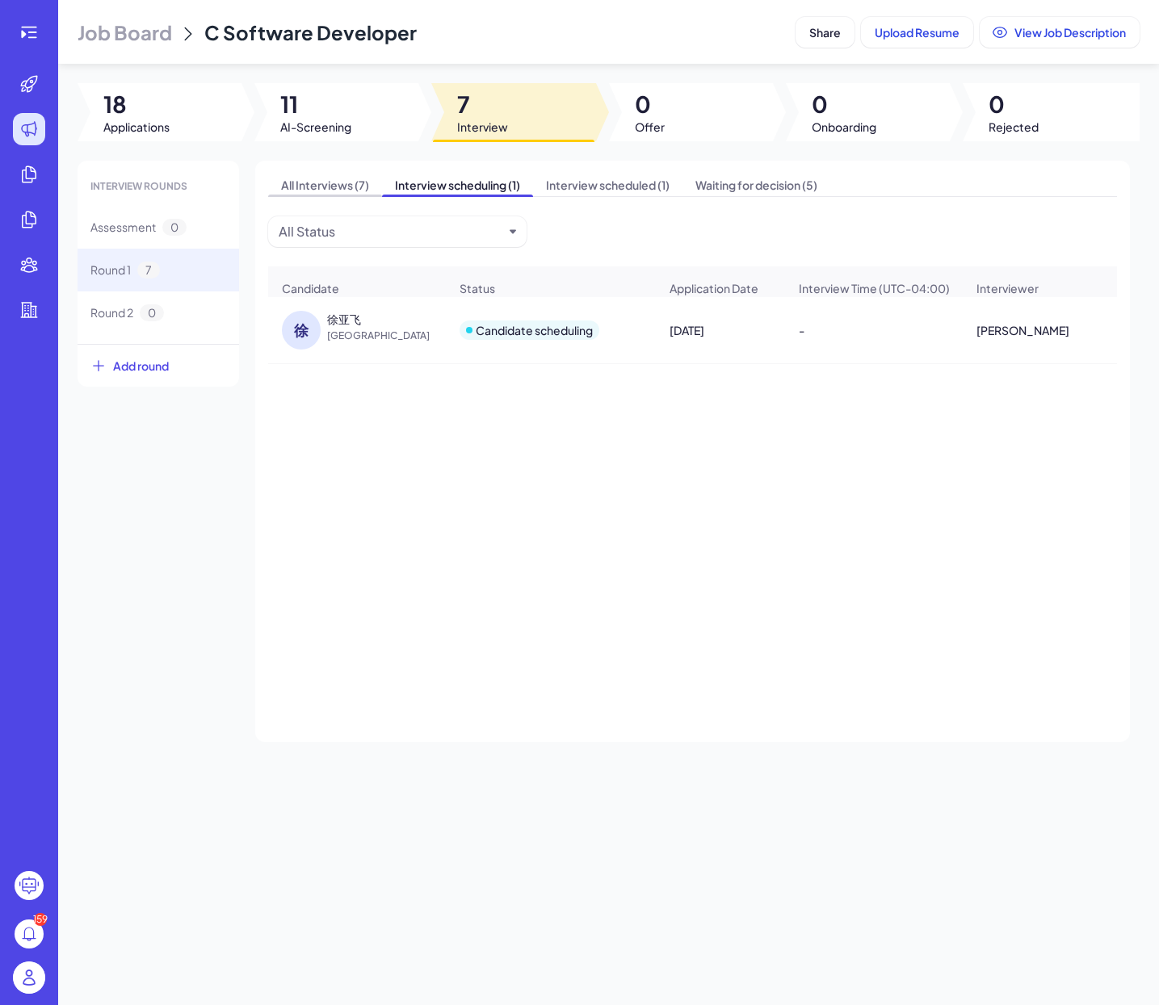
click at [317, 182] on span "All Interviews (7)" at bounding box center [325, 185] width 114 height 23
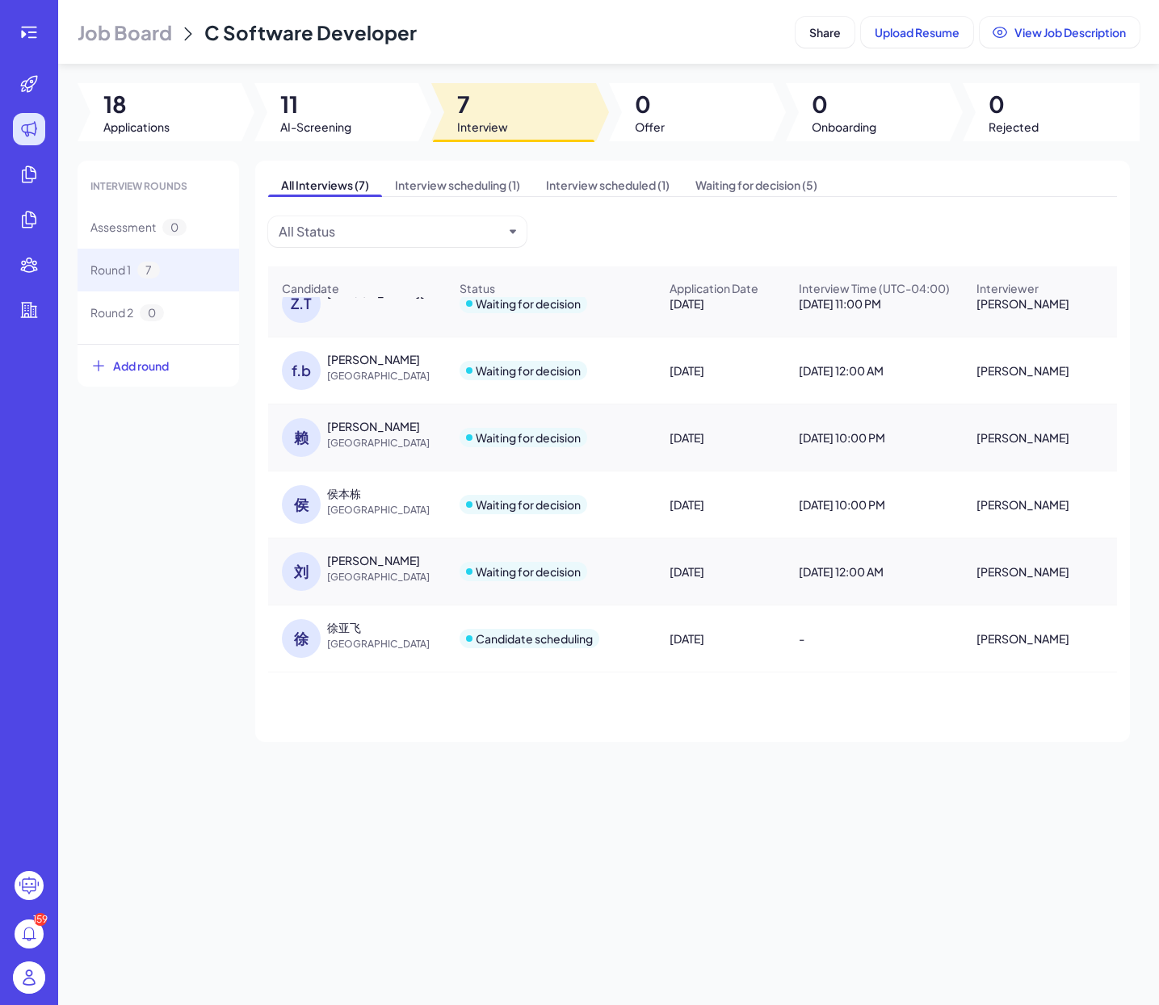
scroll to position [0, 0]
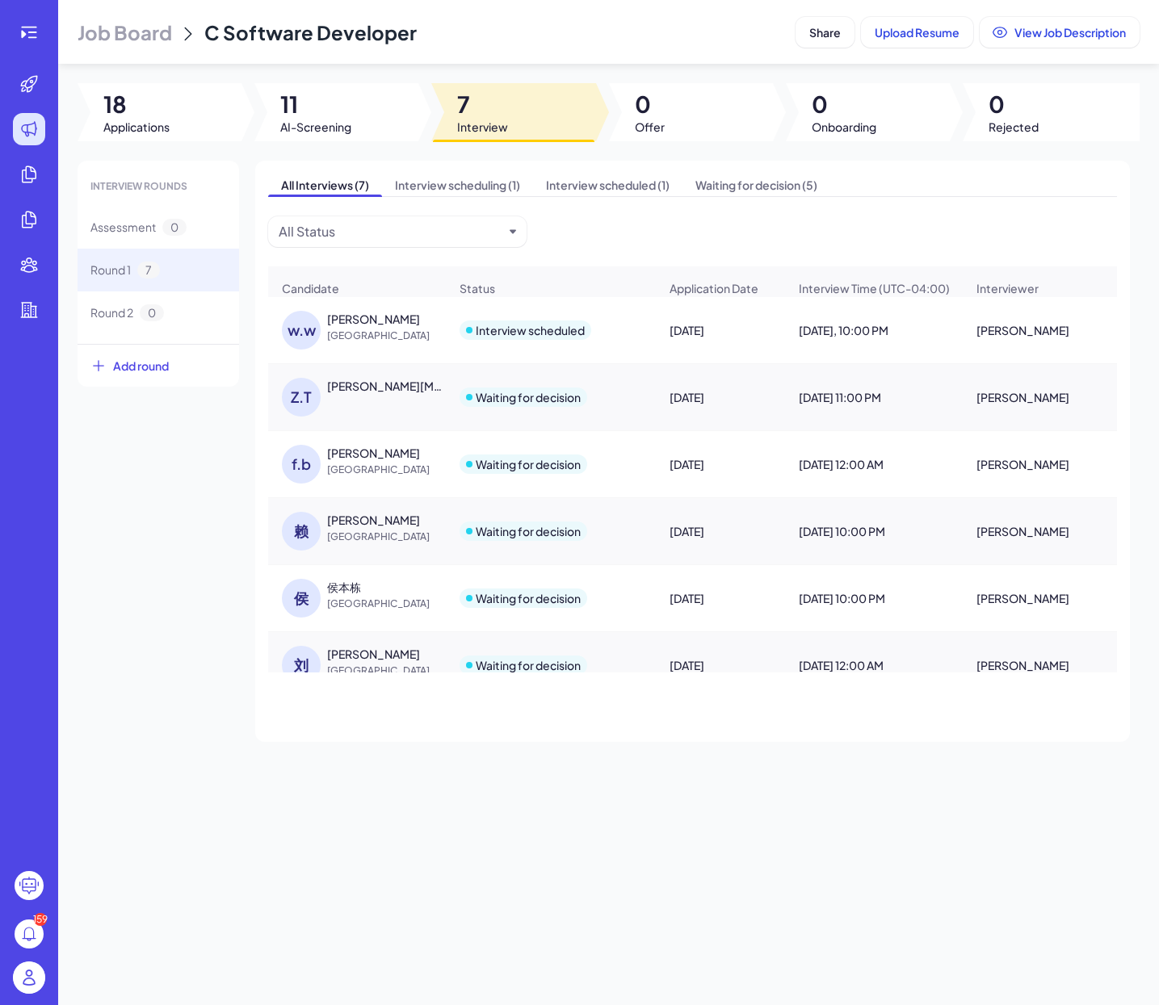
click at [366, 317] on div "[PERSON_NAME]" at bounding box center [373, 319] width 93 height 16
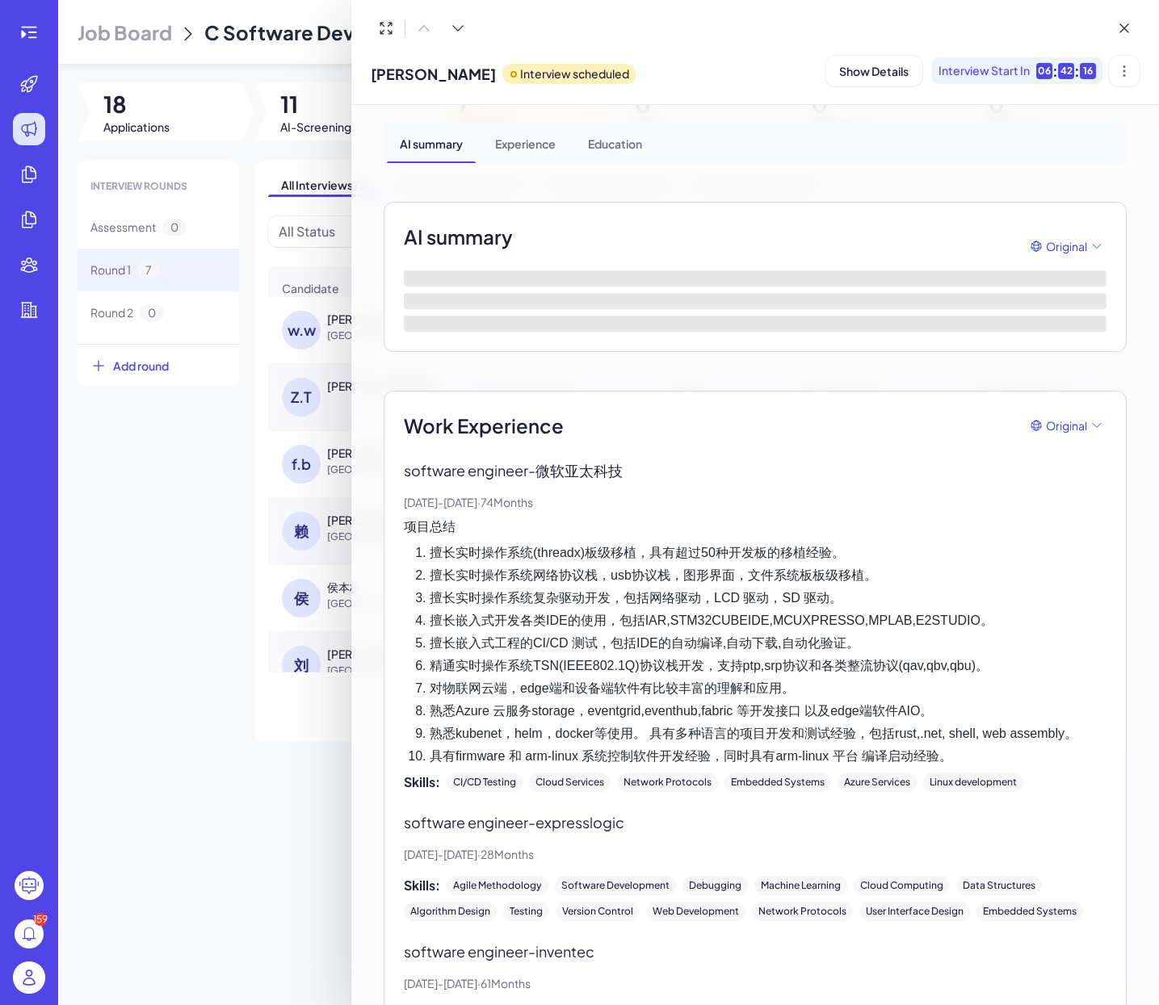
scroll to position [40, 0]
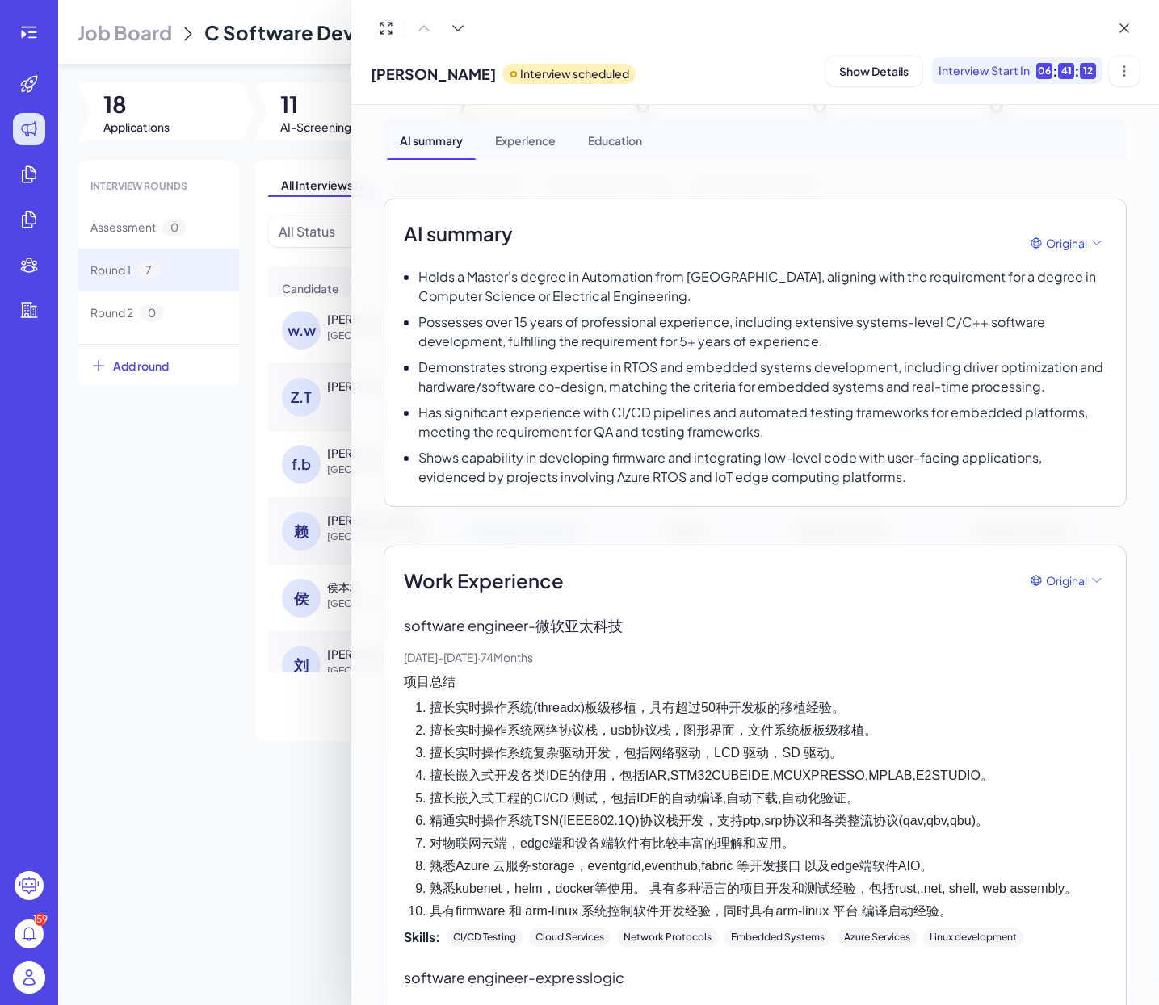
click at [273, 675] on div at bounding box center [579, 502] width 1159 height 1005
